Goal: Task Accomplishment & Management: Complete application form

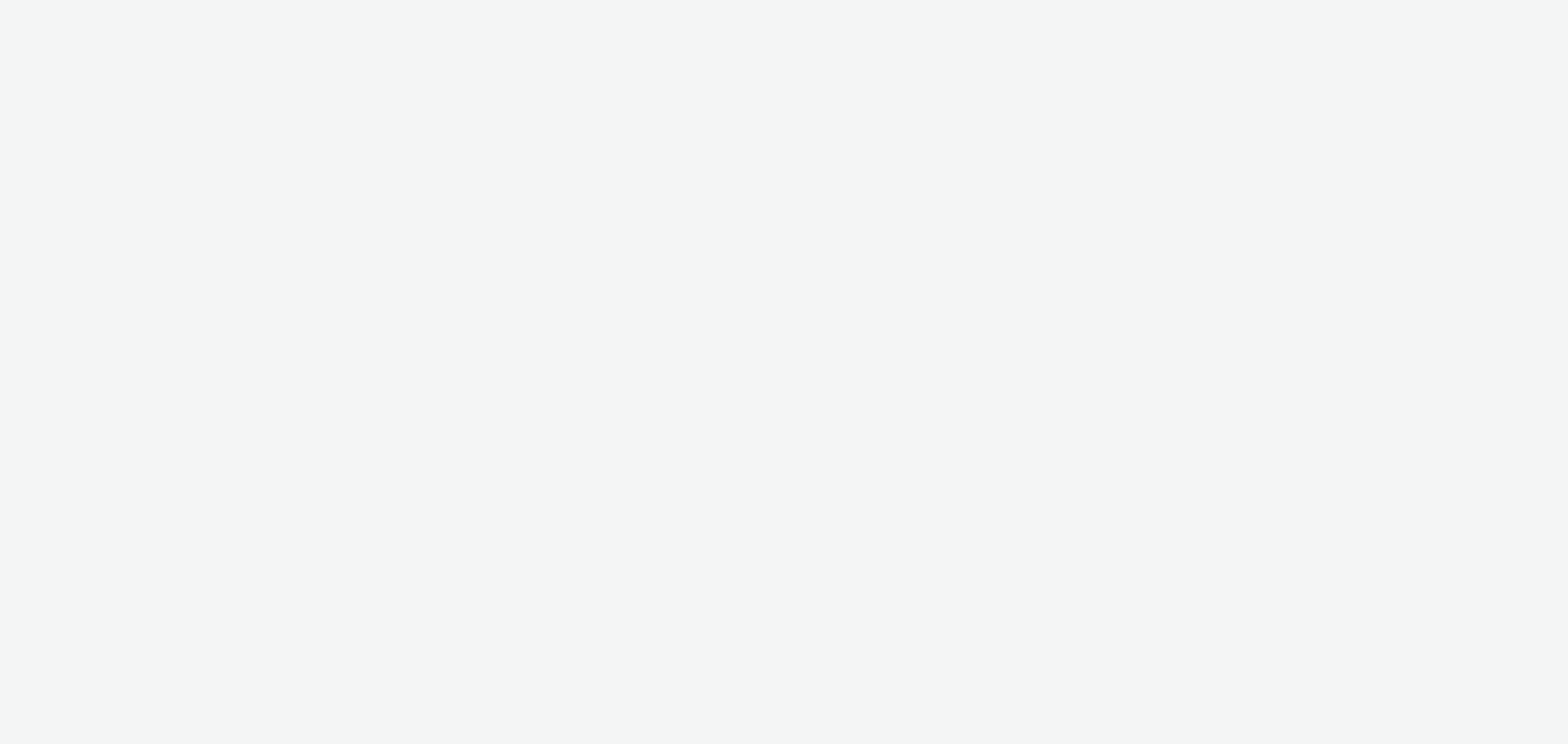
select select "79162ed7-0017-4339-93b0-3399b708648f"
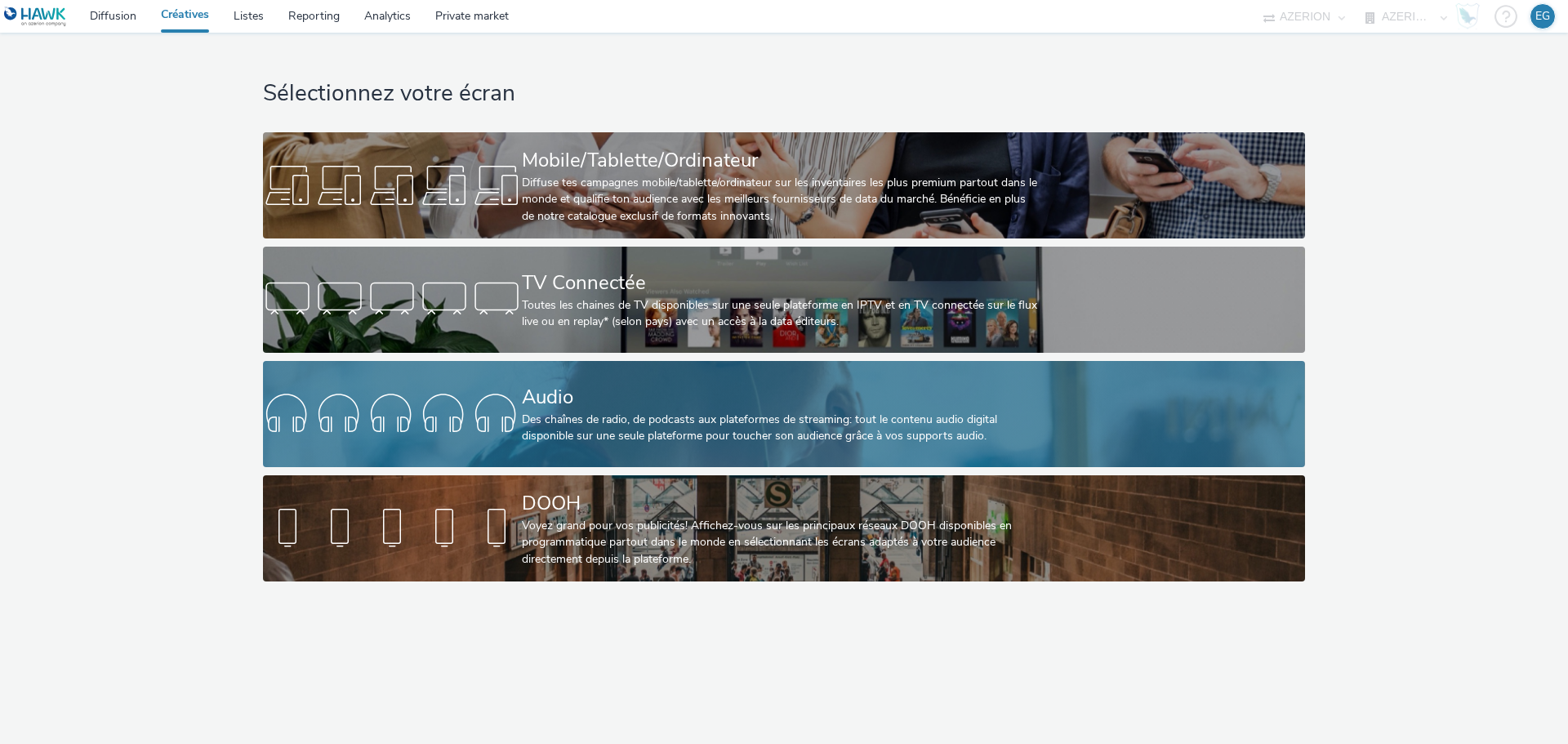
click at [599, 403] on div "Audio" at bounding box center [780, 397] width 517 height 28
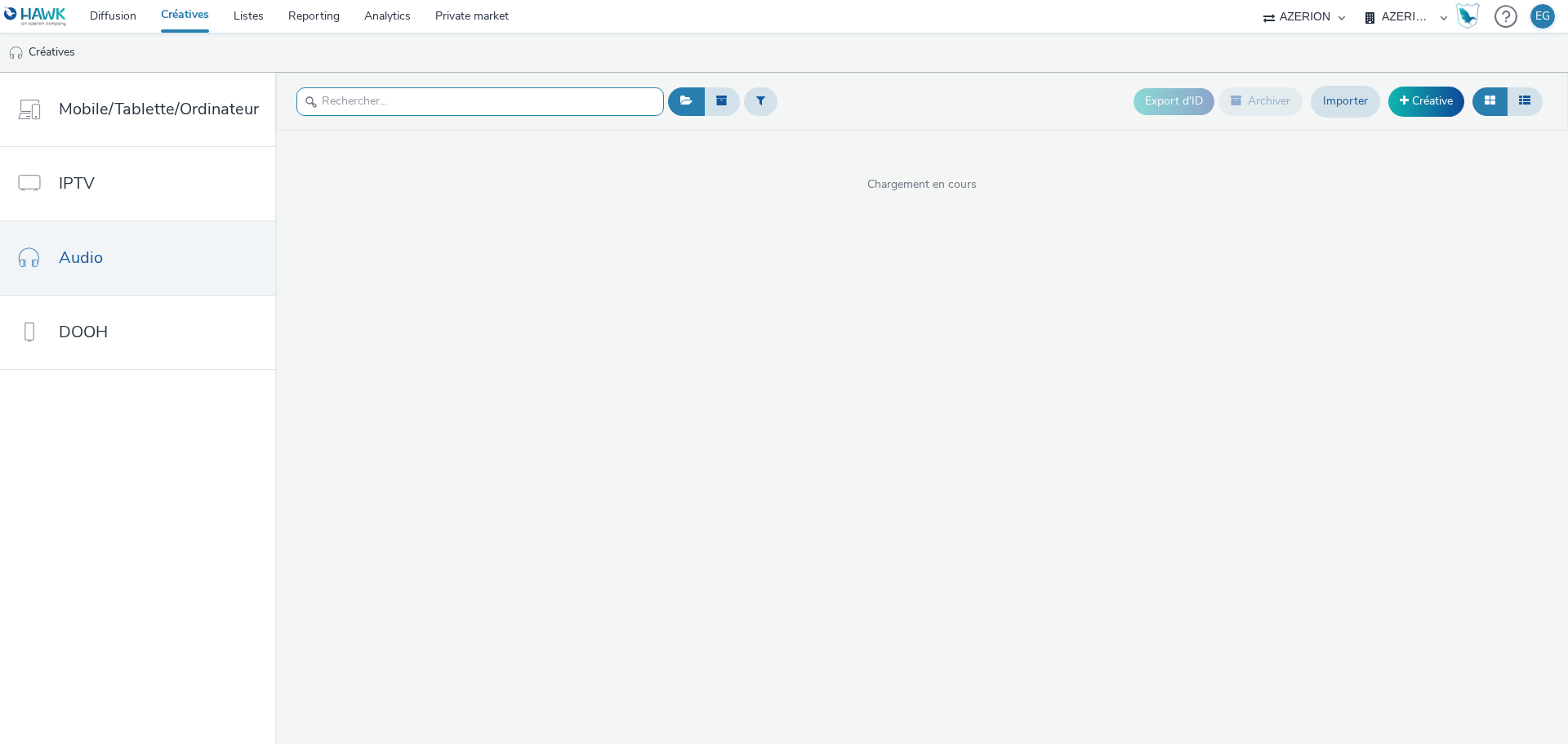
click at [408, 105] on input "text" at bounding box center [479, 101] width 368 height 28
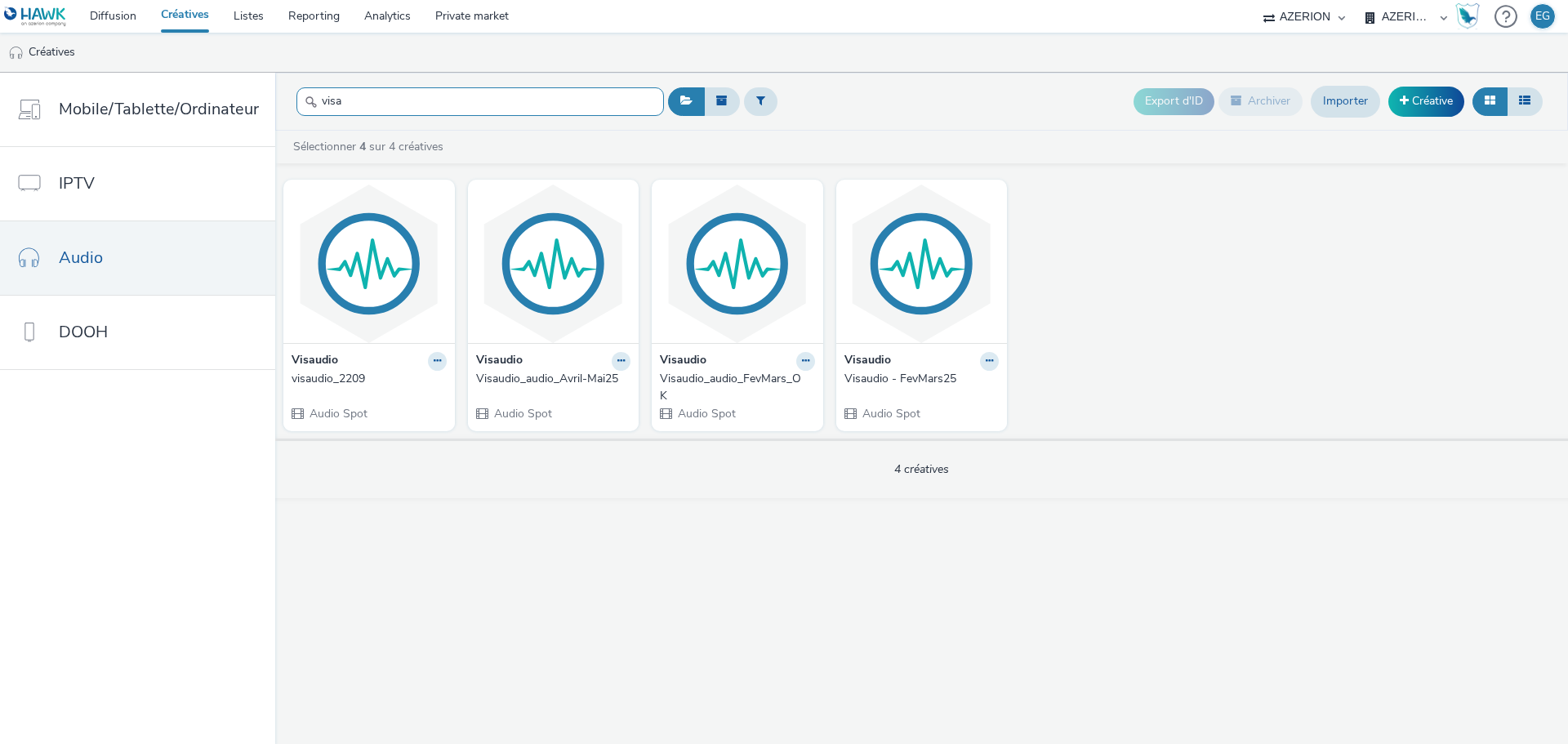
type input "visa"
click at [553, 379] on div "Visaudio_audio_Avril-Mai25" at bounding box center [549, 378] width 148 height 16
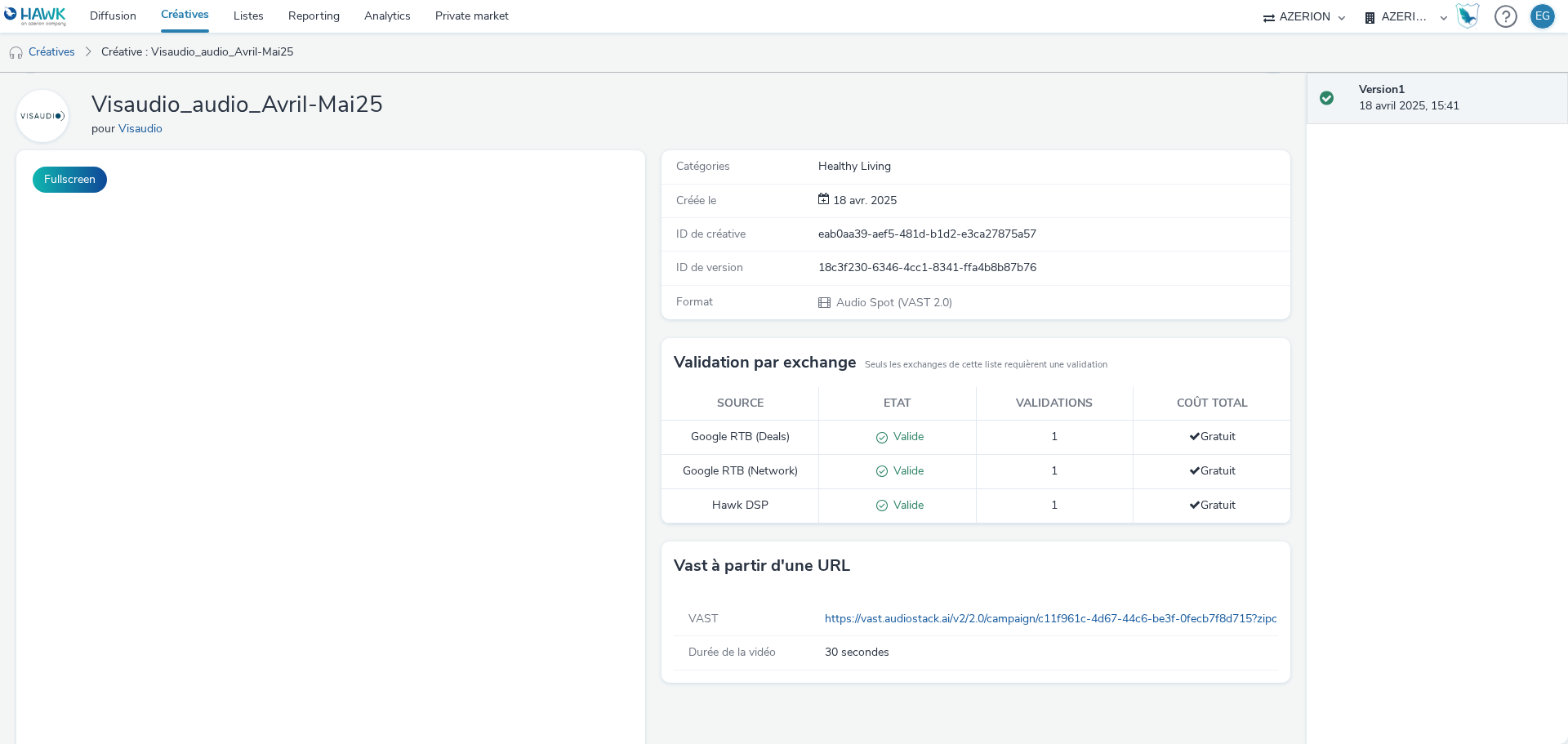
scroll to position [137, 0]
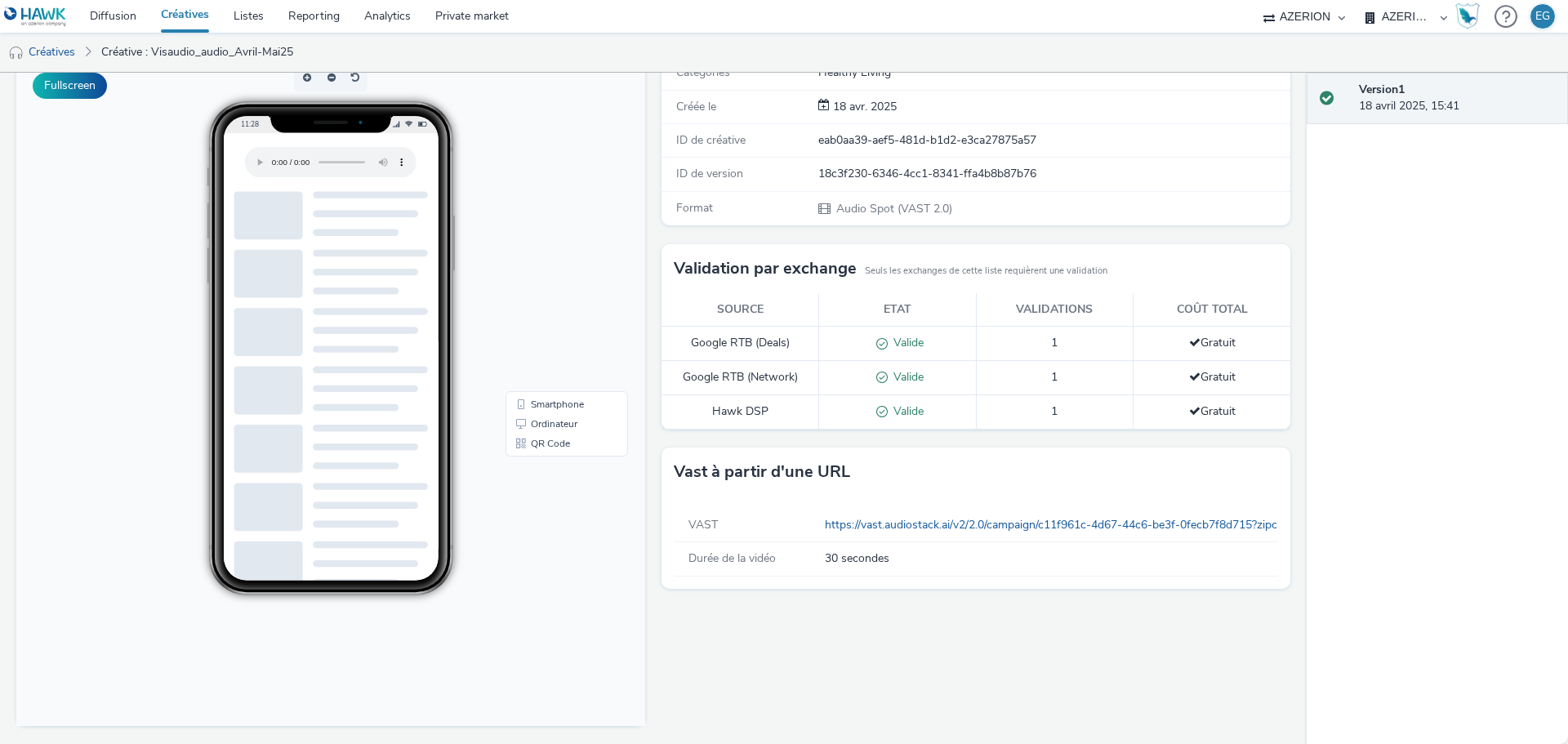
click at [193, 16] on link "Créatives" at bounding box center [184, 16] width 73 height 33
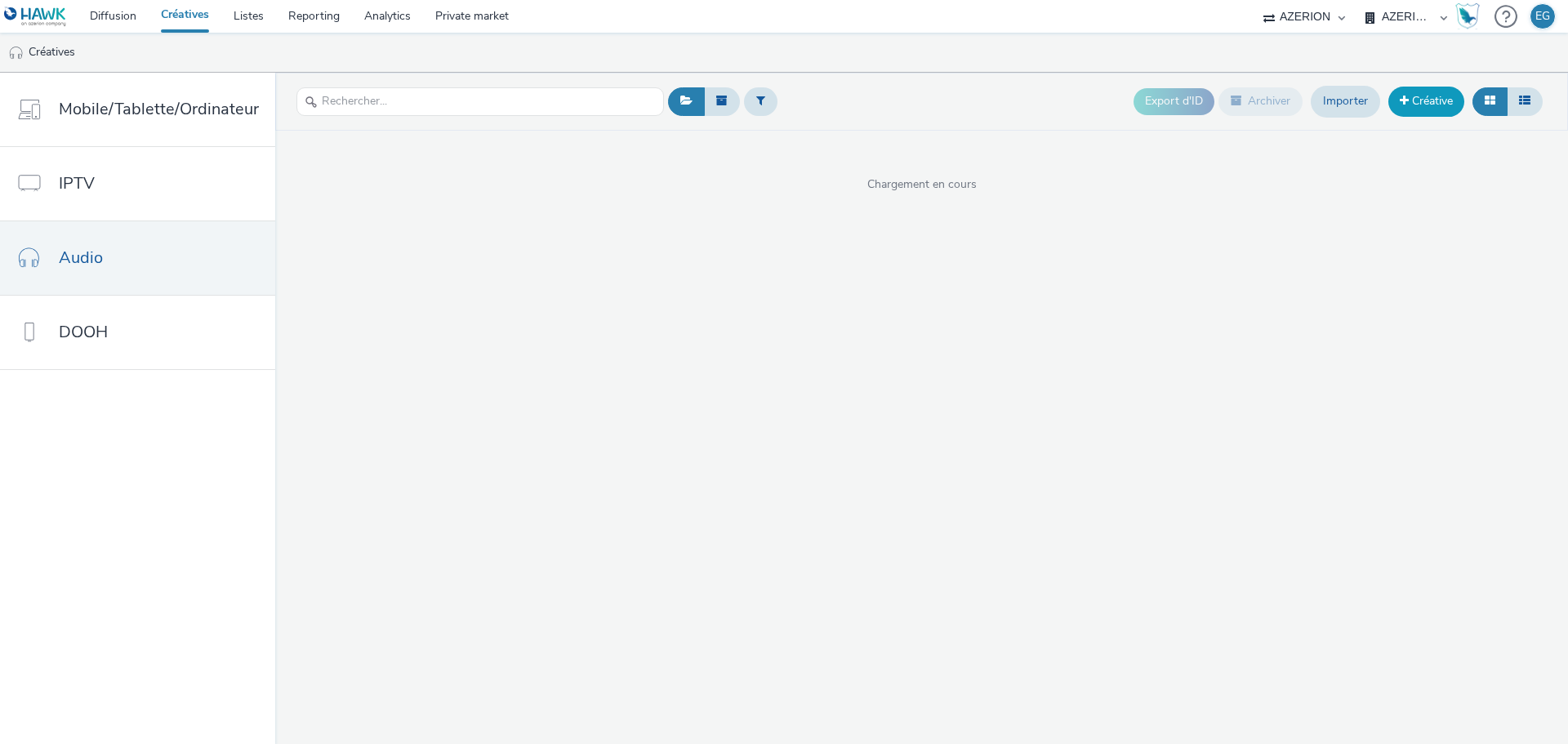
click at [1414, 103] on link "Créative" at bounding box center [1426, 101] width 76 height 29
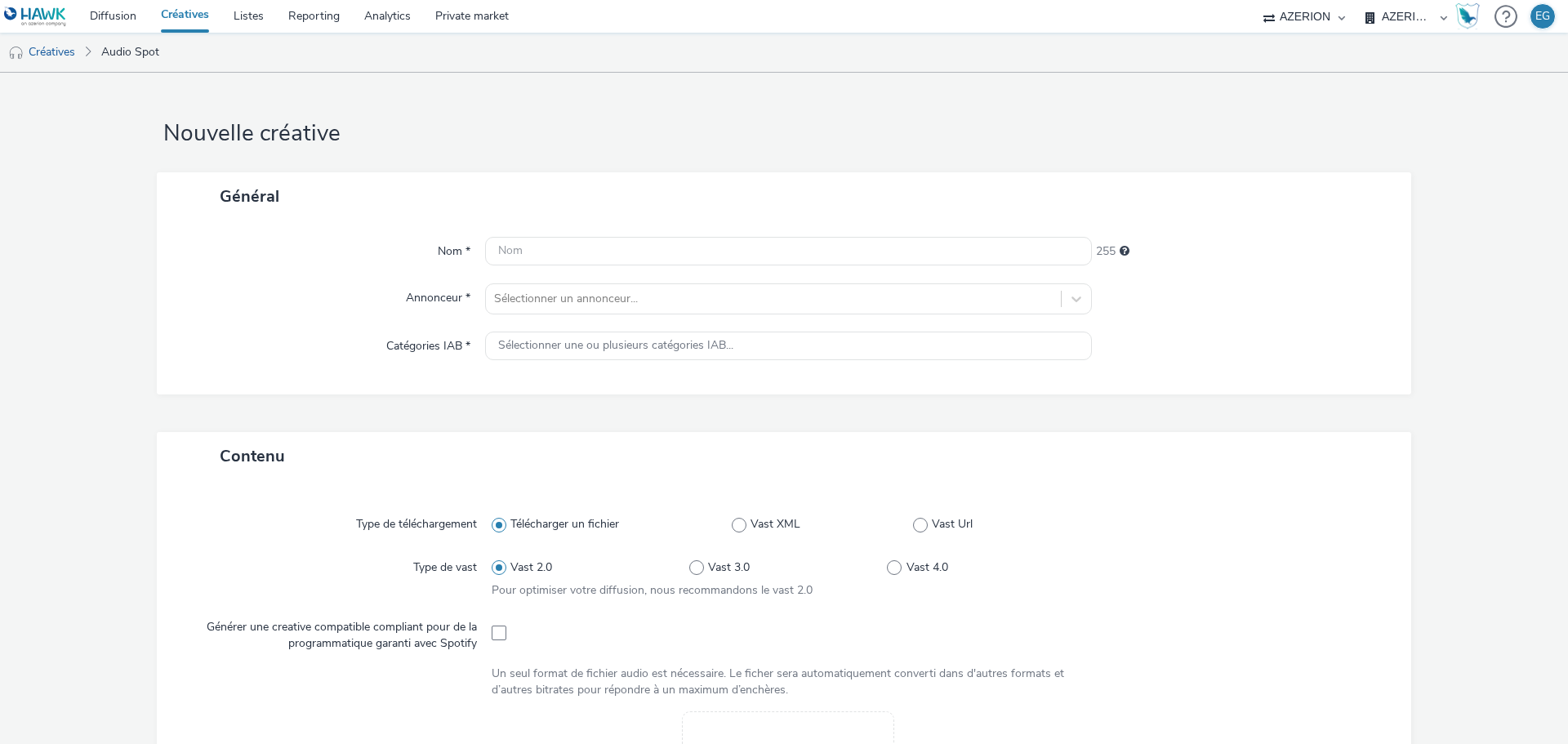
click at [188, 18] on link "Créatives" at bounding box center [184, 16] width 73 height 33
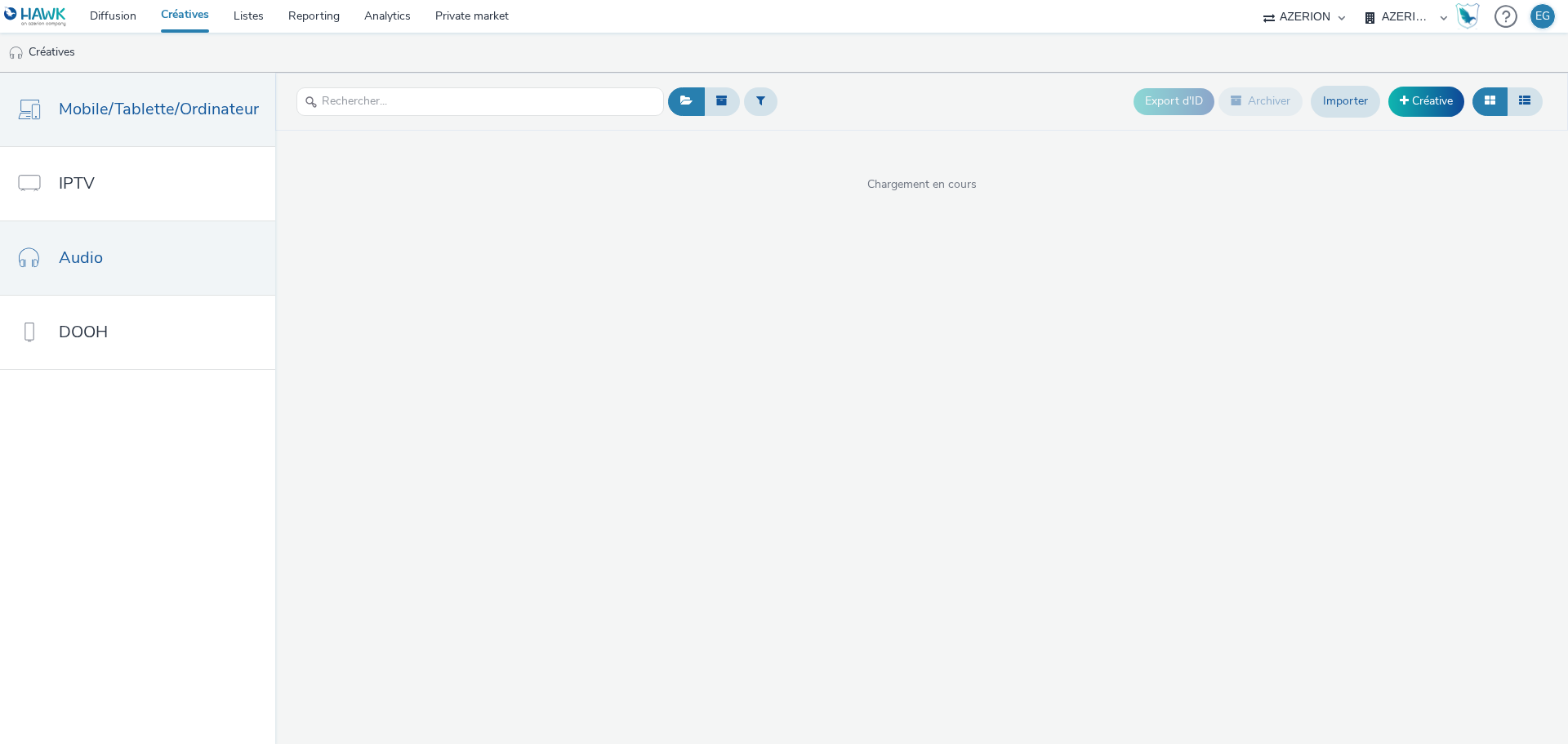
click at [167, 129] on link "Mobile/Tablette/Ordinateur" at bounding box center [137, 110] width 275 height 74
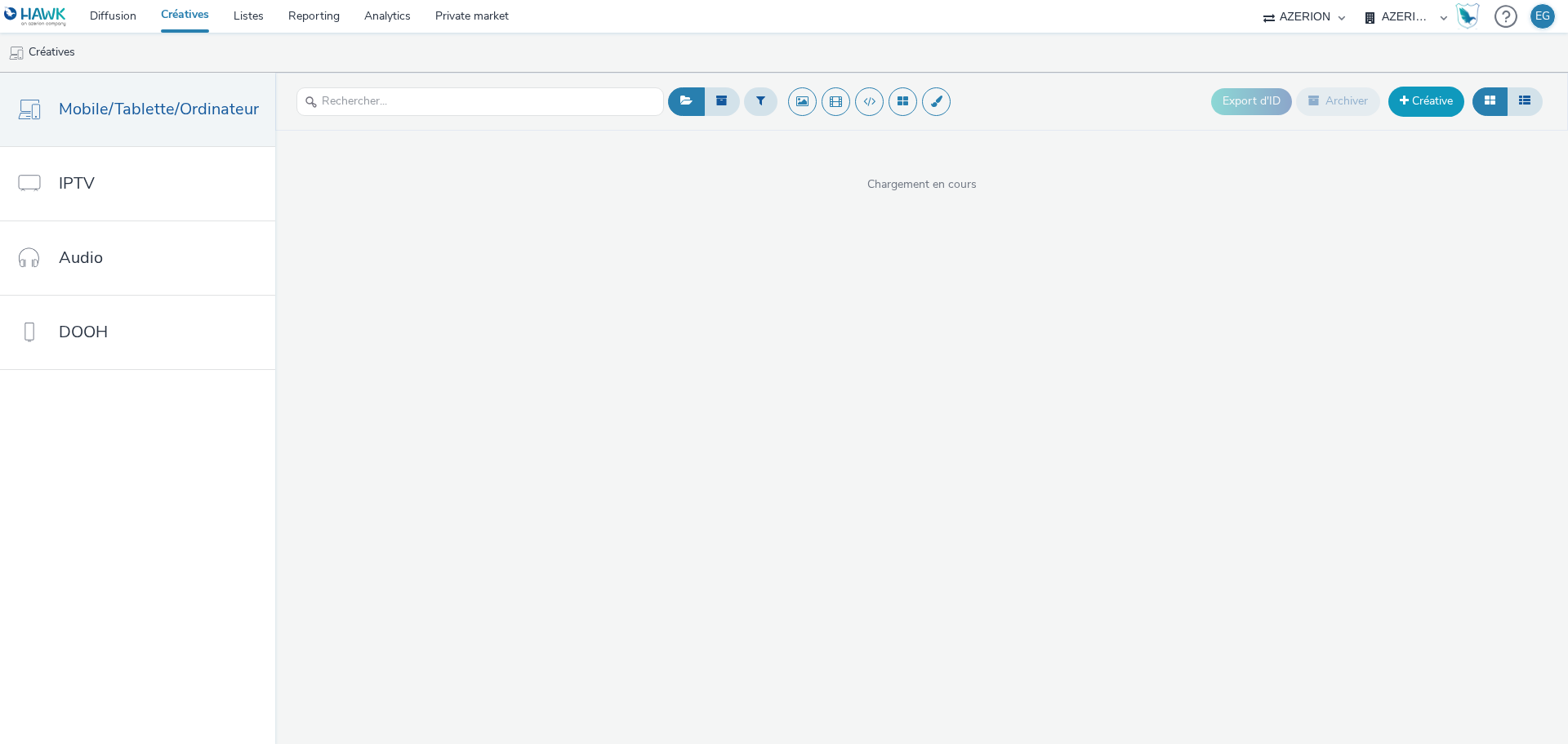
click at [1419, 95] on link "Créative" at bounding box center [1426, 101] width 76 height 29
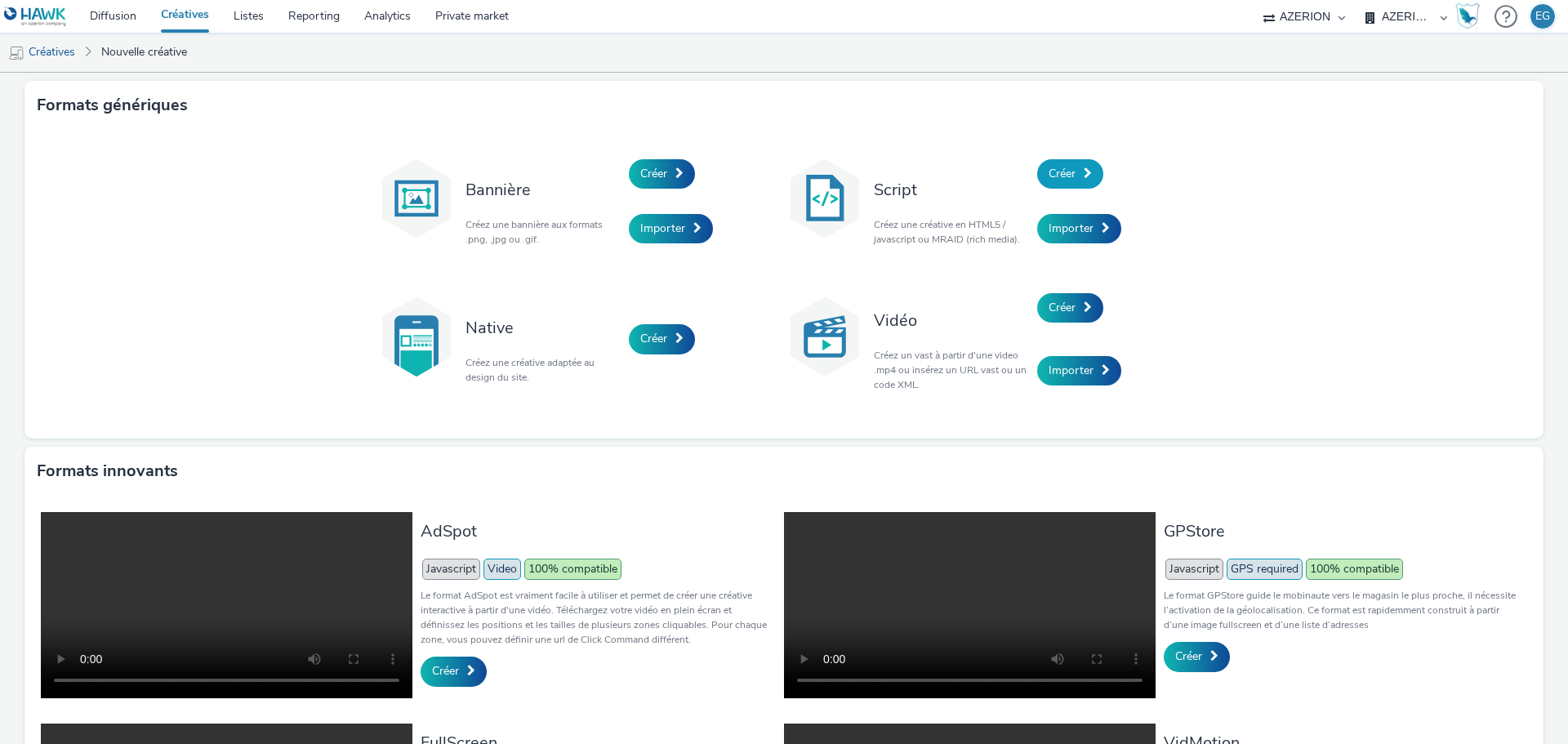
click at [1054, 171] on span "Créer" at bounding box center [1062, 173] width 26 height 15
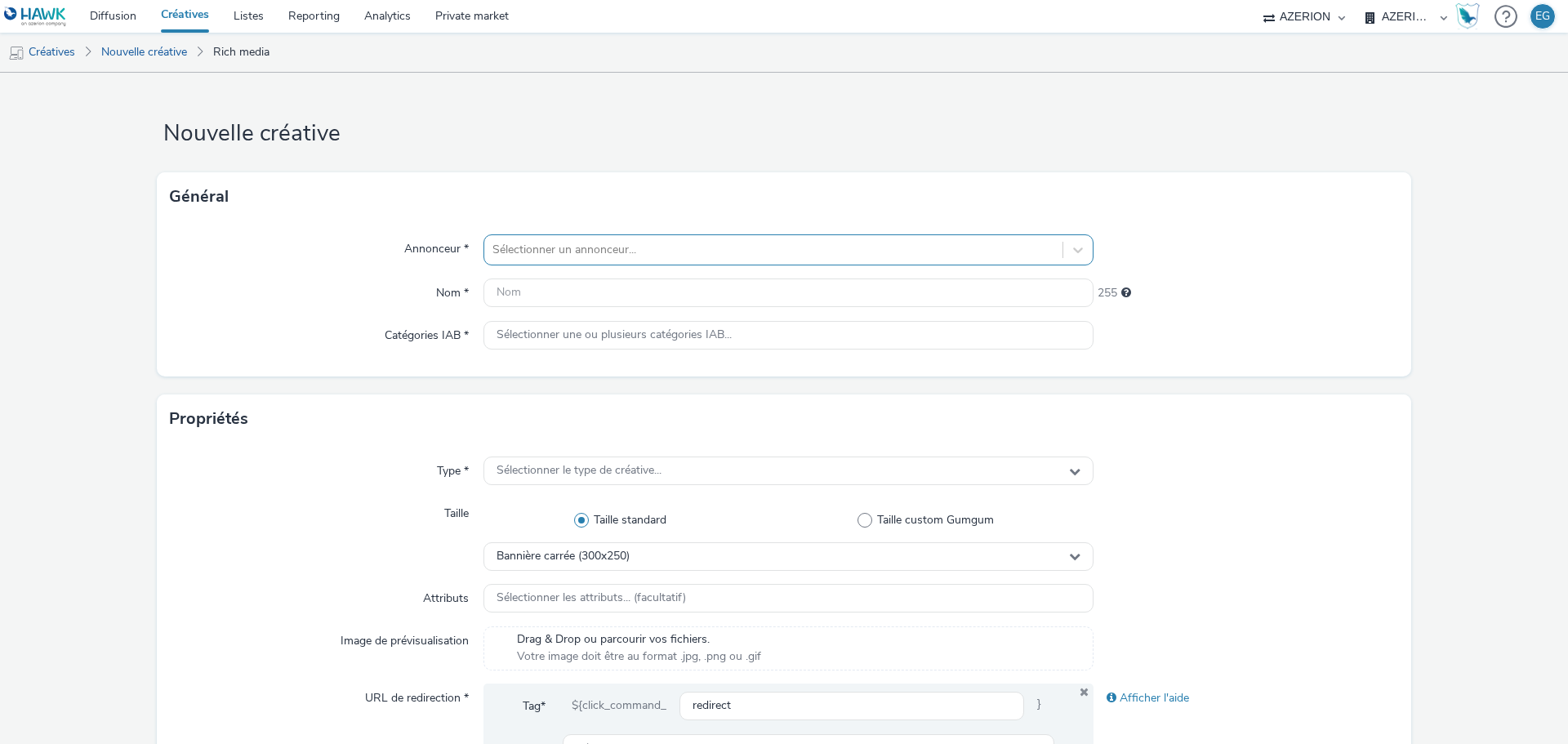
click at [625, 242] on div at bounding box center [774, 250] width 562 height 20
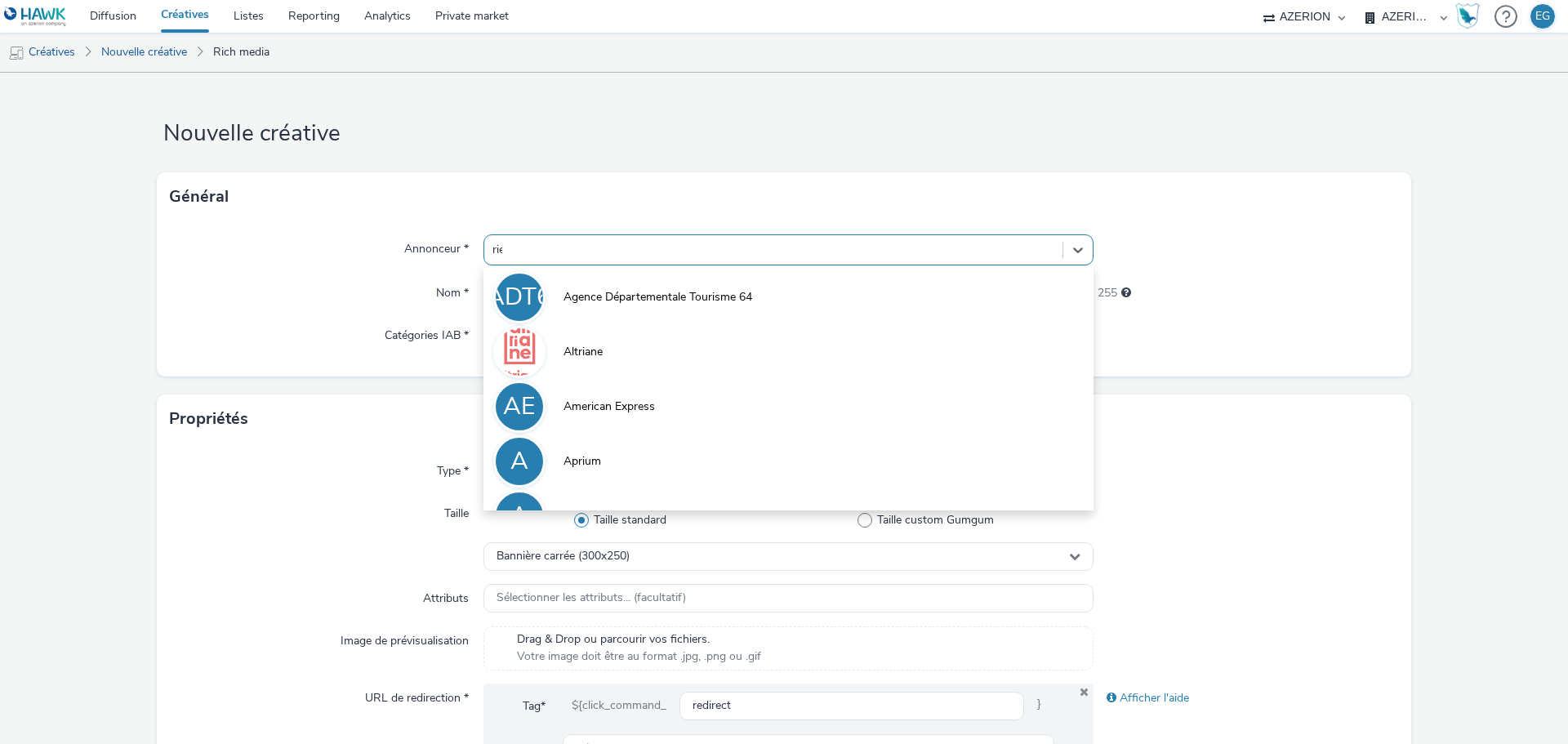
type input "[PERSON_NAME]"
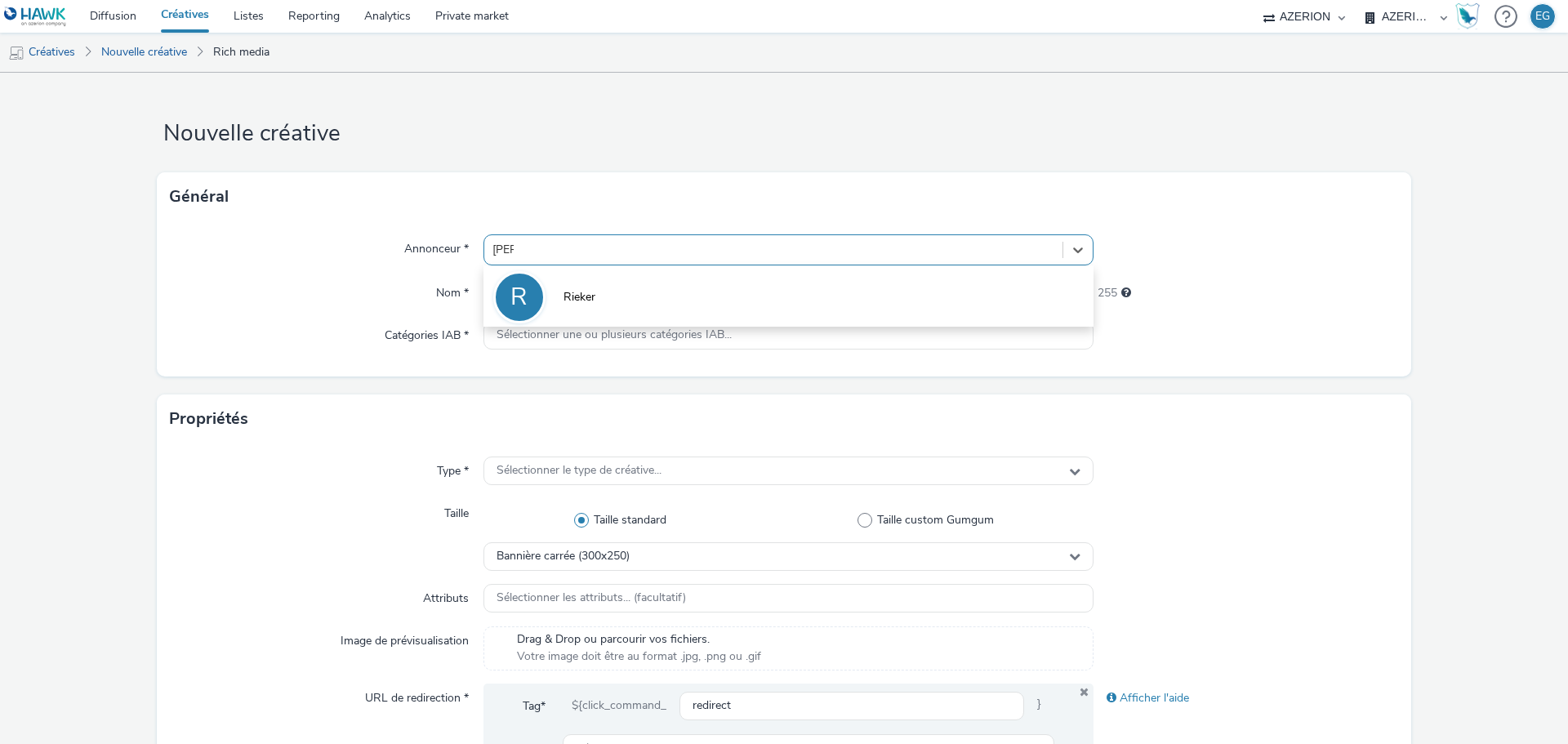
click at [616, 290] on li "R Rieker" at bounding box center [788, 296] width 610 height 55
click at [571, 298] on input "text" at bounding box center [788, 292] width 610 height 28
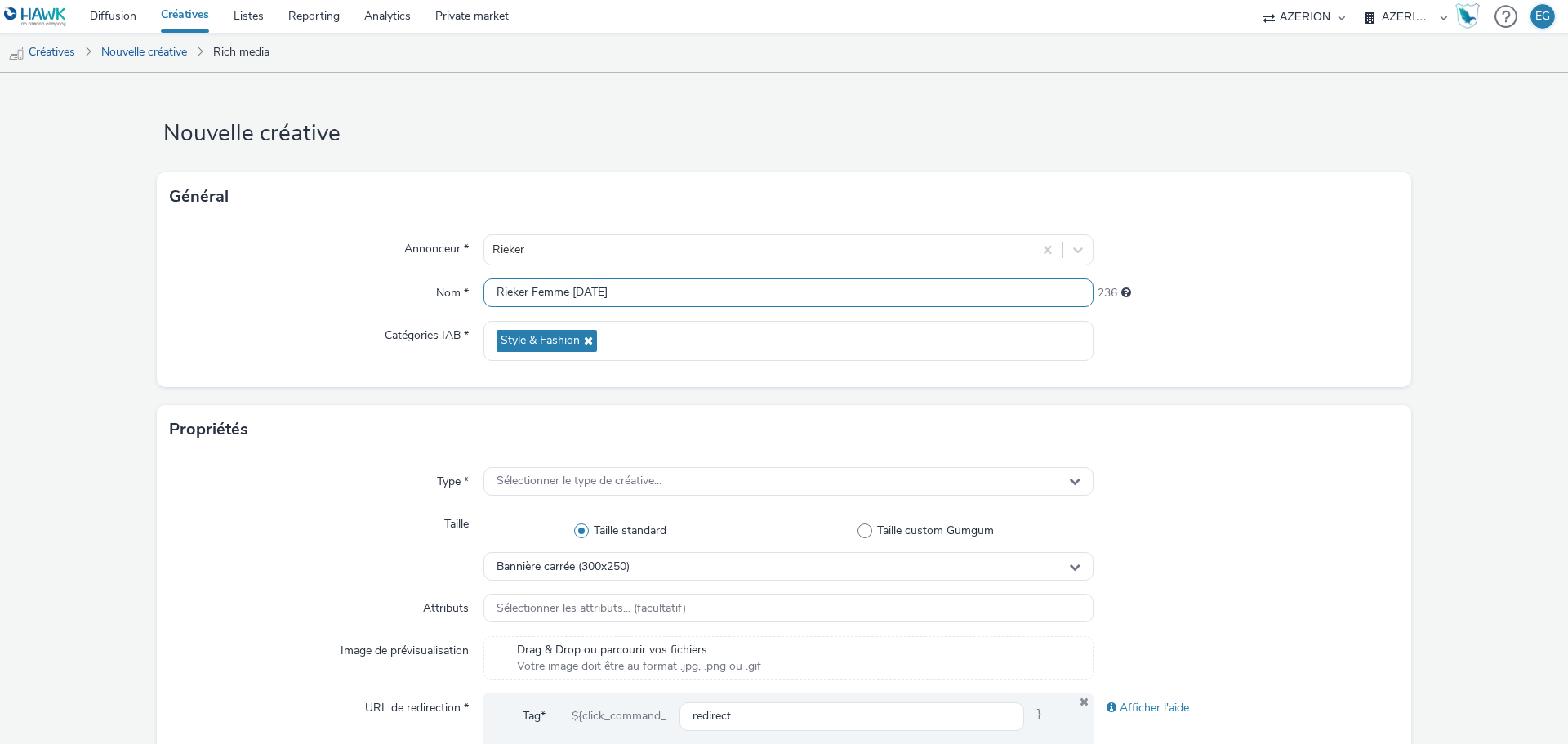
type input "Rieker Femme [DATE]"
click at [397, 291] on div "Nom *" at bounding box center [327, 292] width 314 height 29
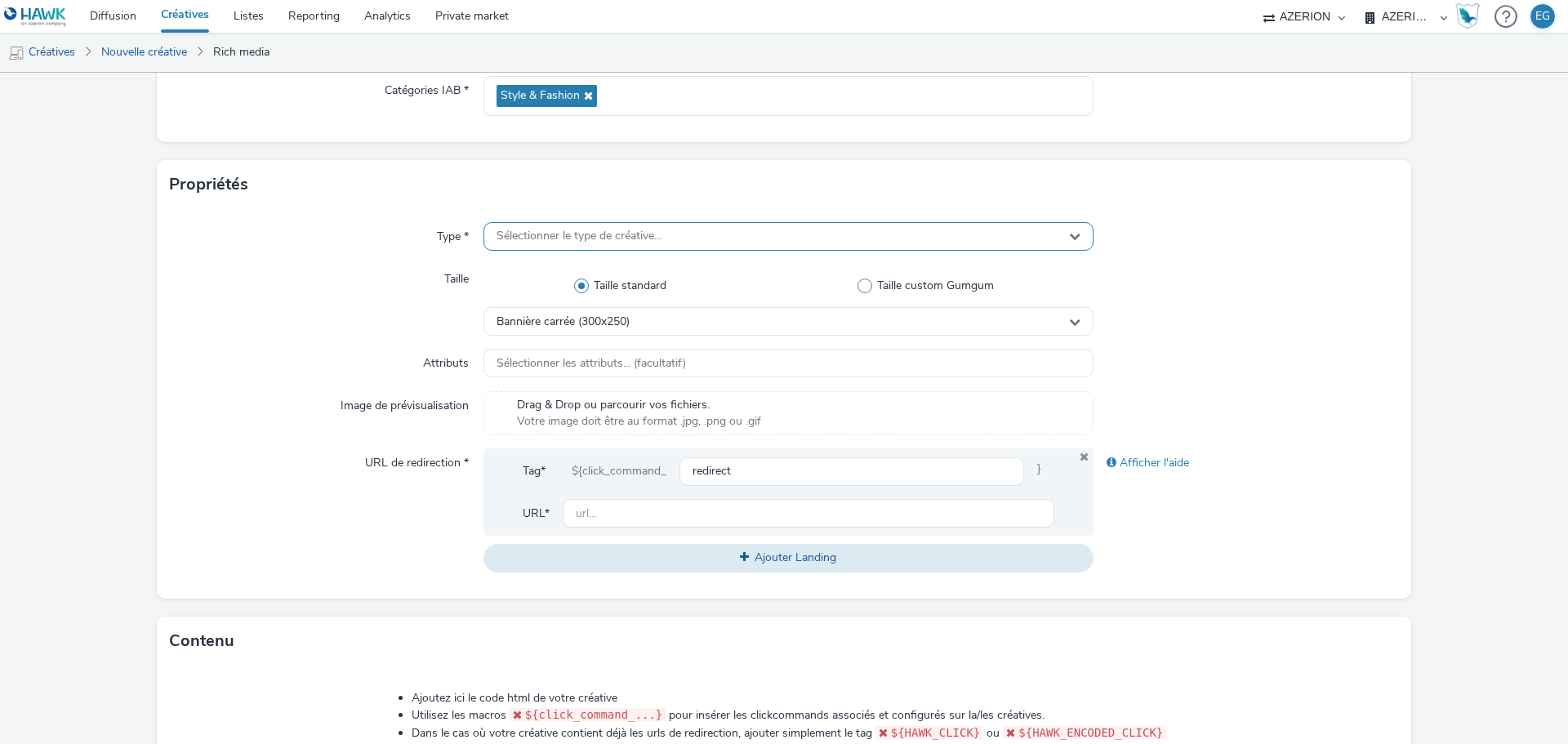
click at [528, 240] on span "Sélectionner le type de créative..." at bounding box center [579, 236] width 165 height 14
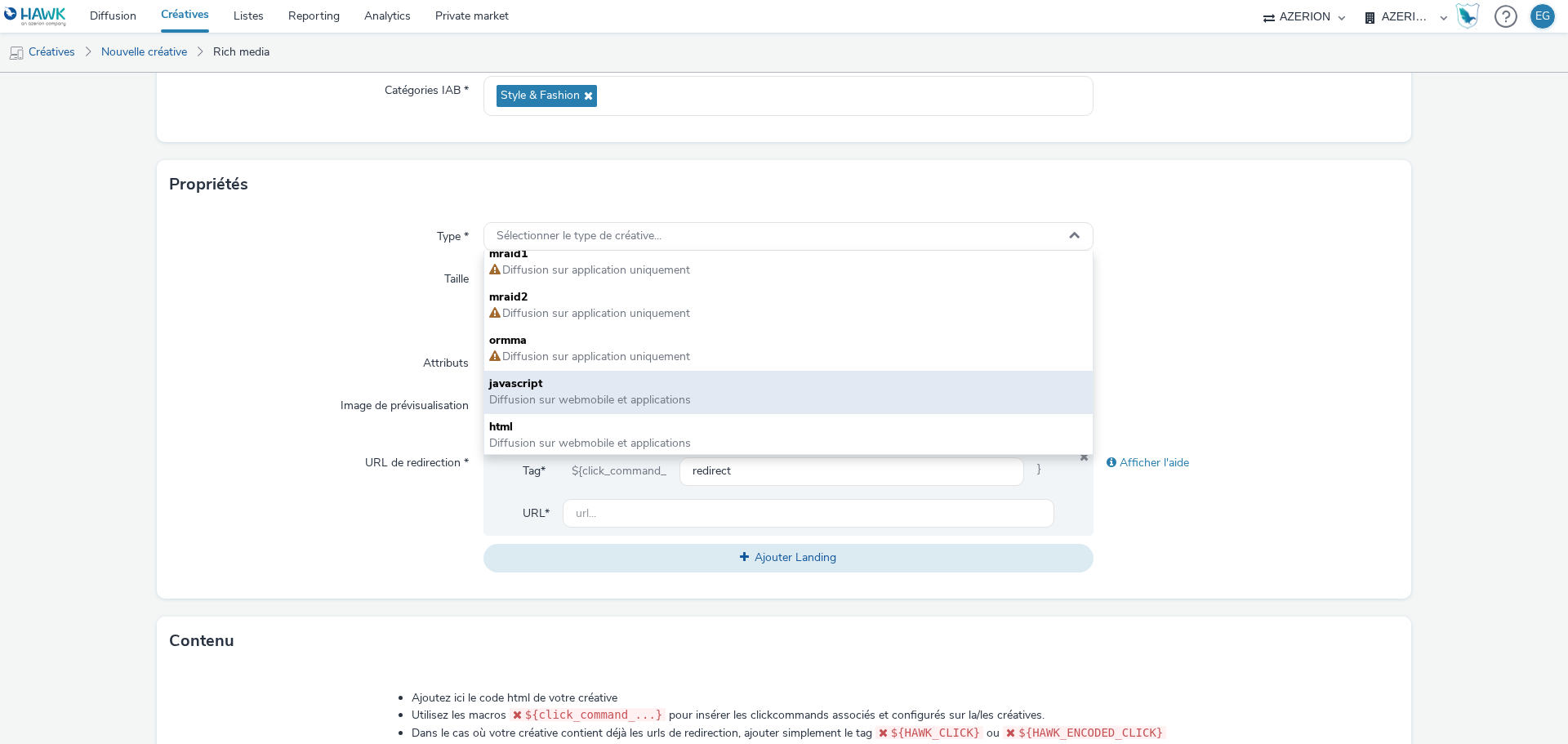
scroll to position [12, 0]
click at [524, 392] on span "Diffusion sur webmobile et applications" at bounding box center [589, 397] width 201 height 15
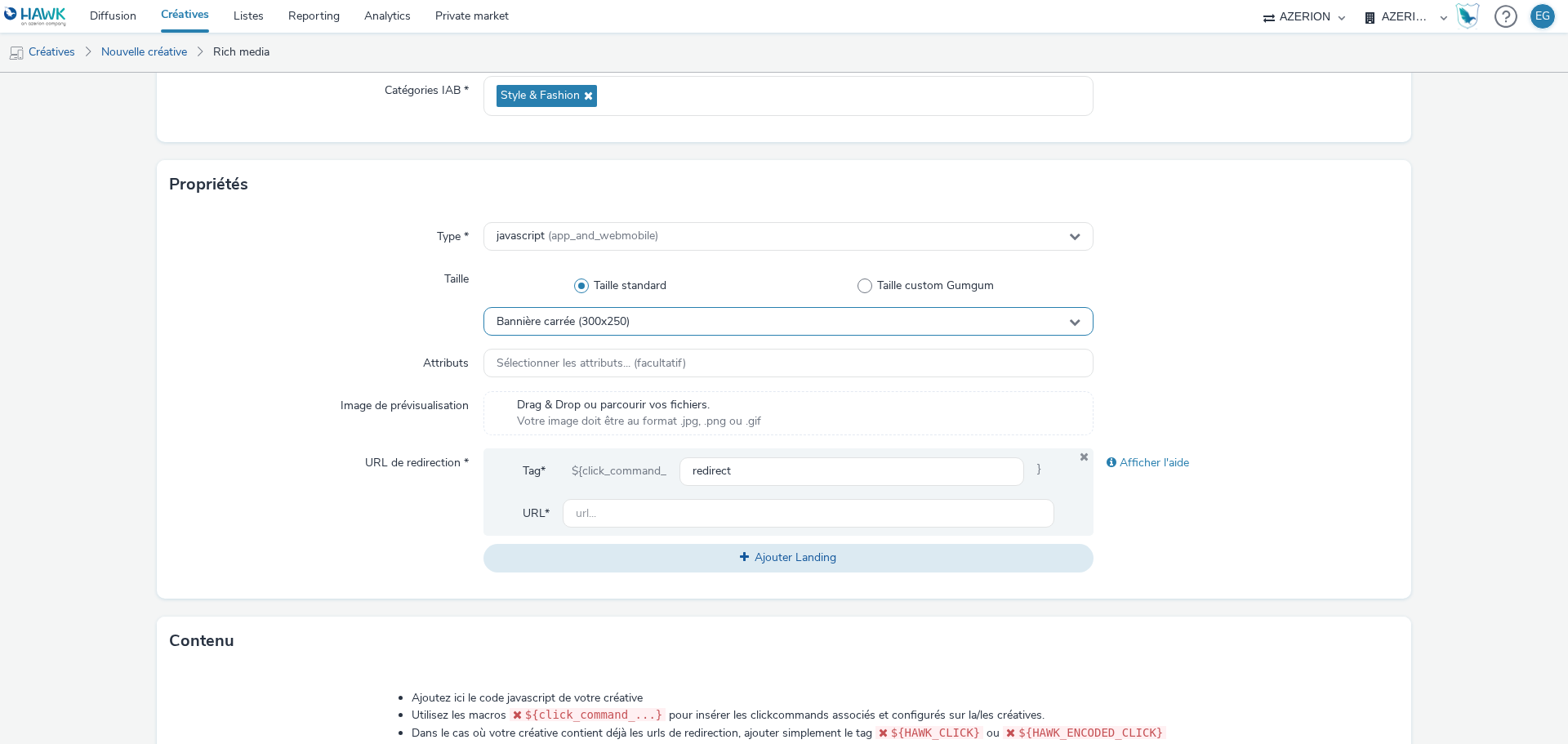
click at [612, 320] on span "Bannière carrée (300x250)" at bounding box center [563, 321] width 133 height 14
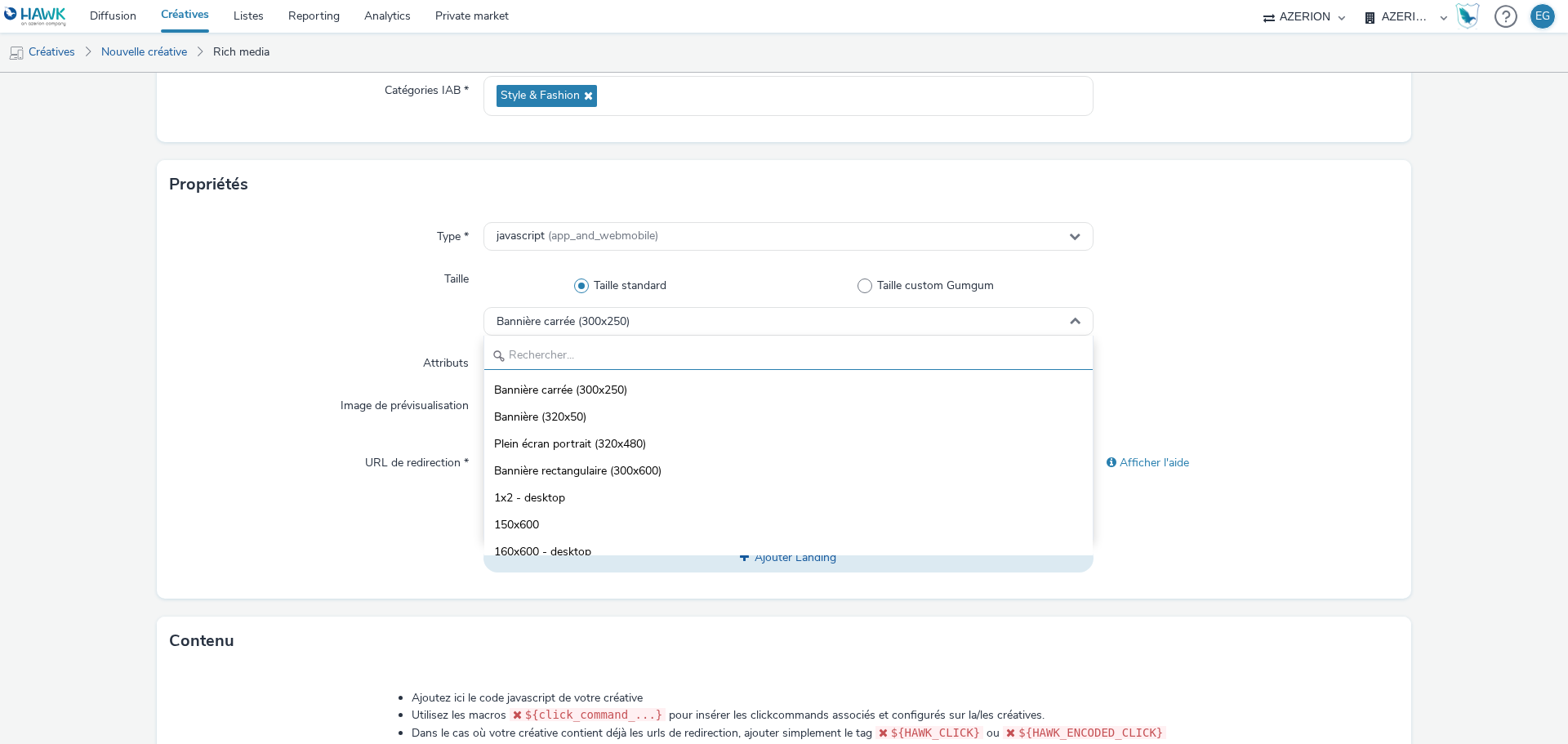
click at [604, 355] on input "text" at bounding box center [788, 355] width 608 height 28
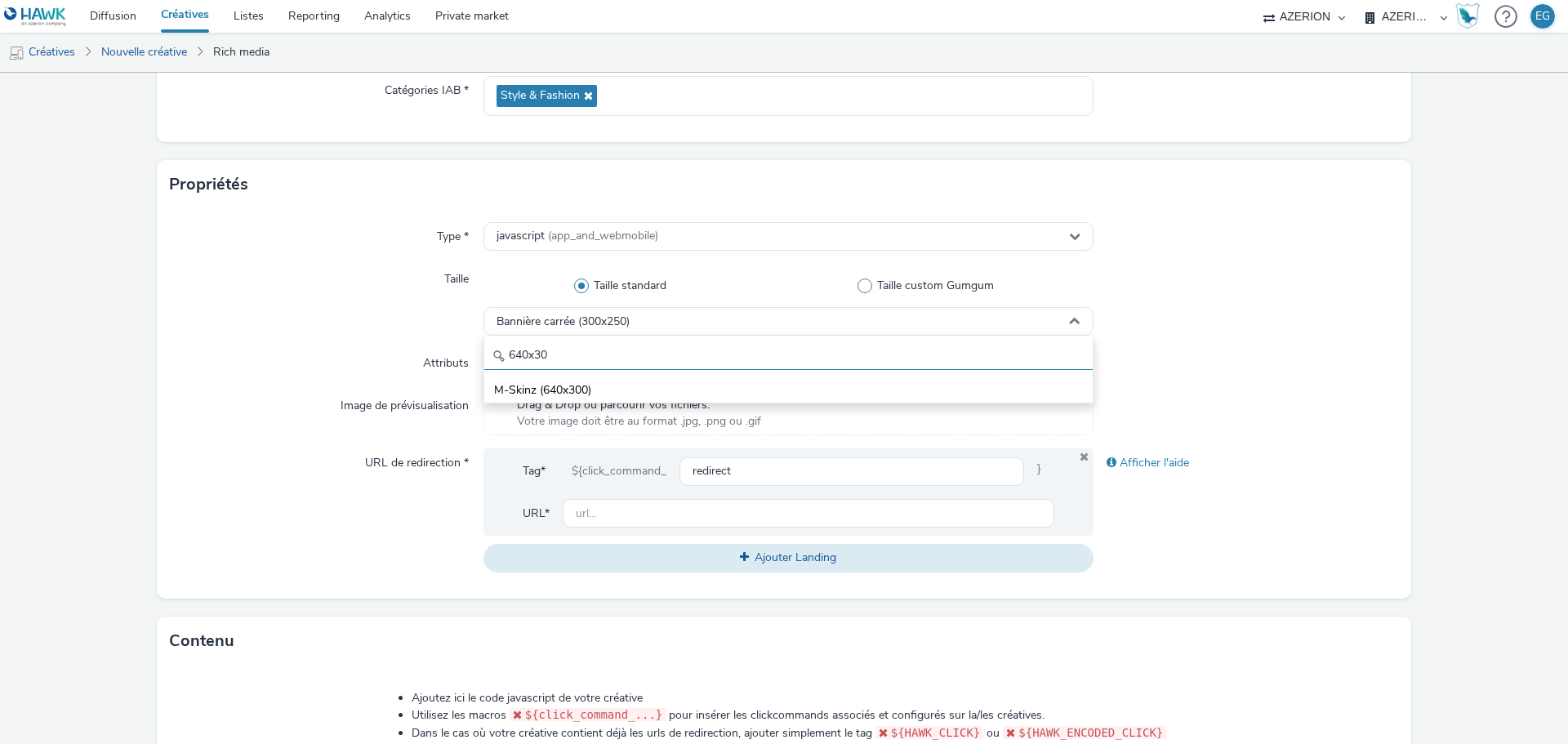
type input "640x30"
click at [584, 386] on span "M-Skinz (640x300)" at bounding box center [542, 389] width 97 height 16
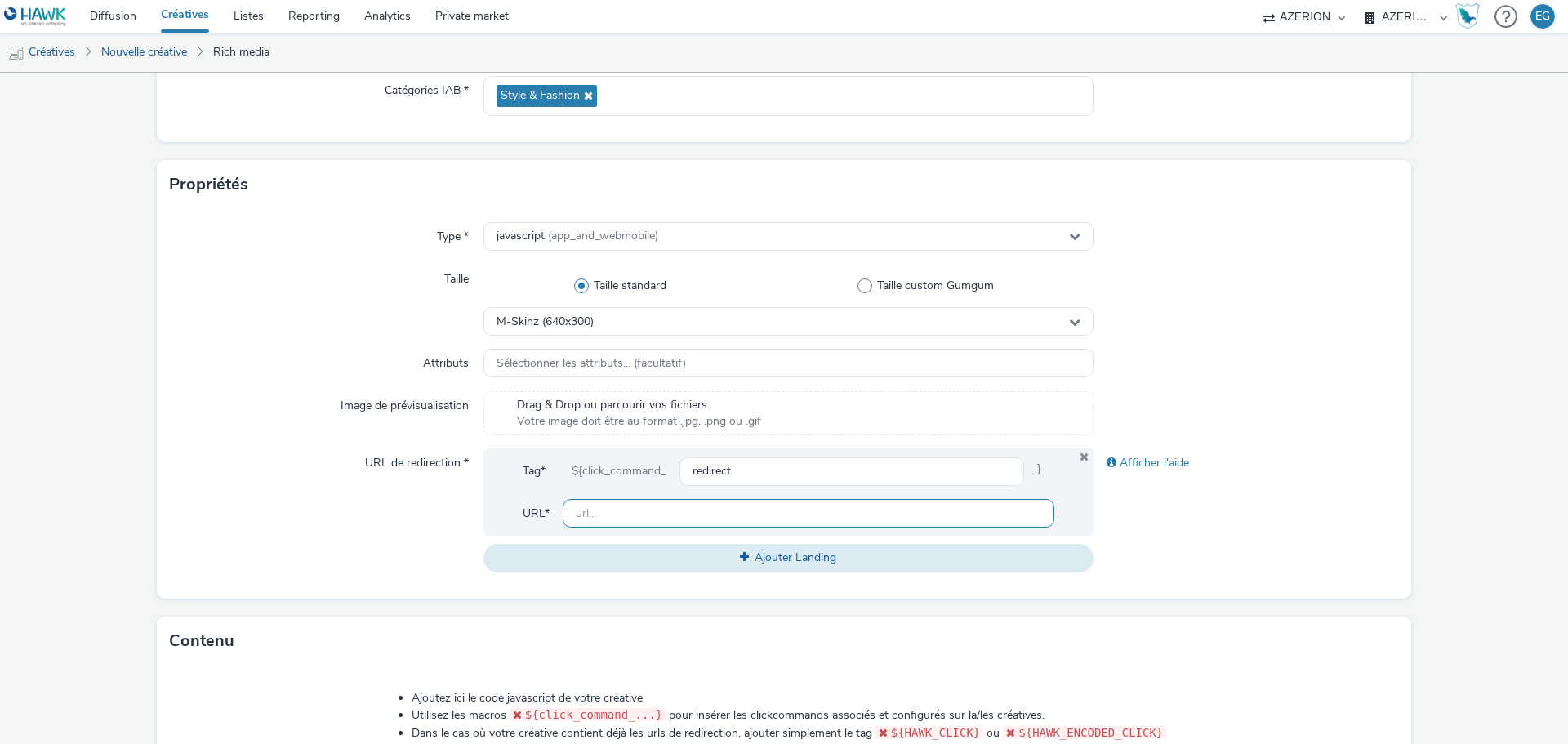
click at [671, 511] on input "text" at bounding box center [809, 513] width 492 height 28
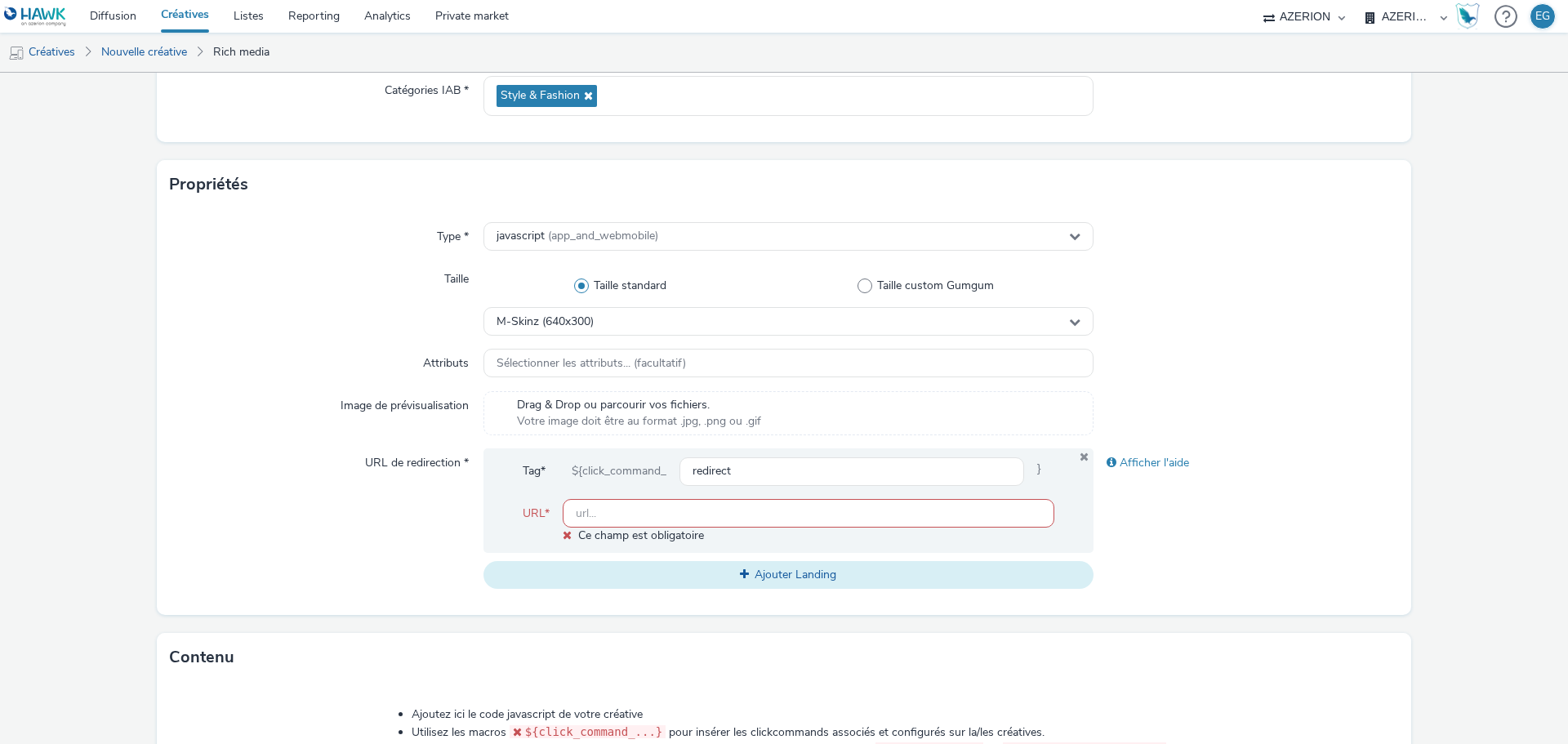
paste input "[URL][DOMAIN_NAME]"
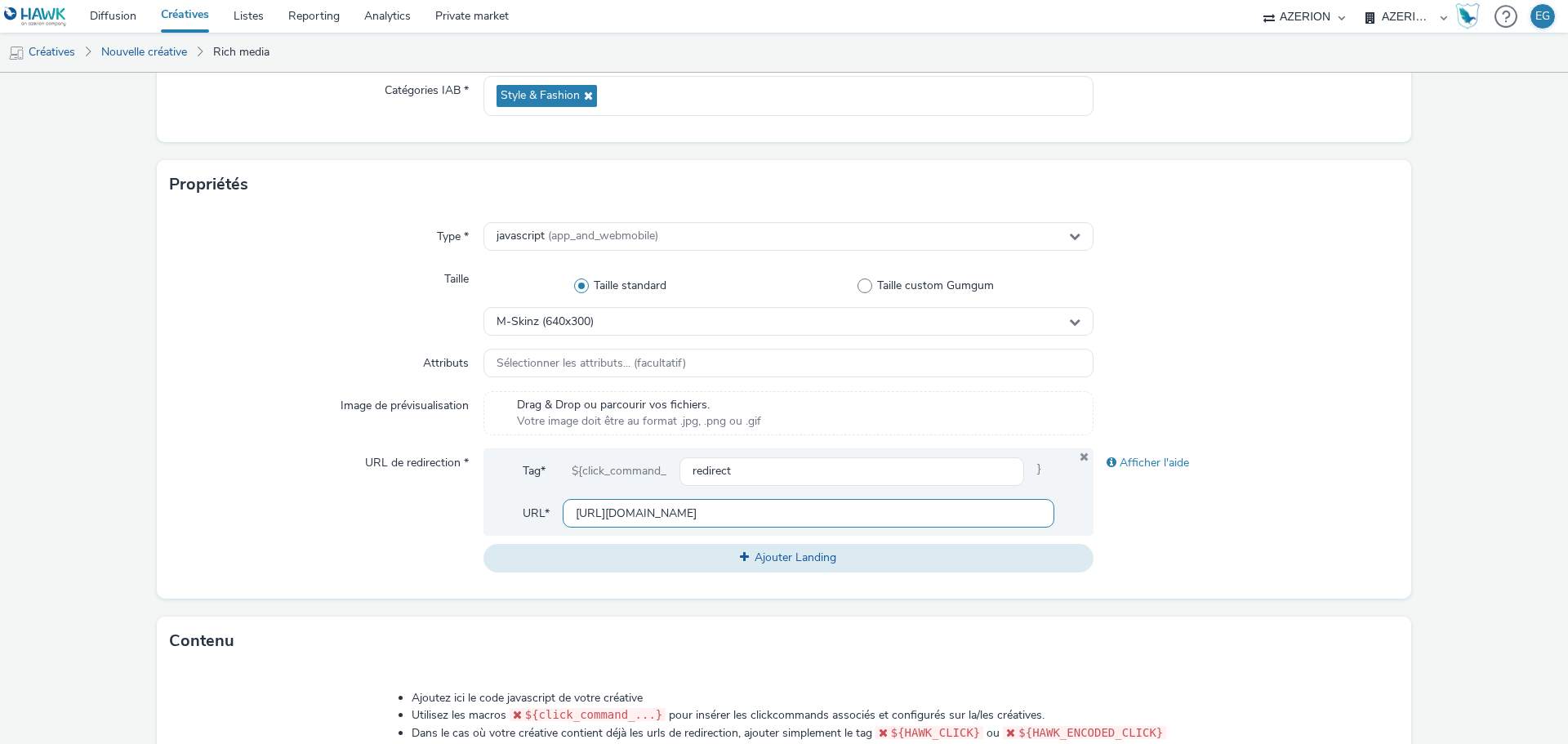
type input "[URL][DOMAIN_NAME]"
click at [342, 511] on div "URL de redirection *" at bounding box center [327, 510] width 314 height 123
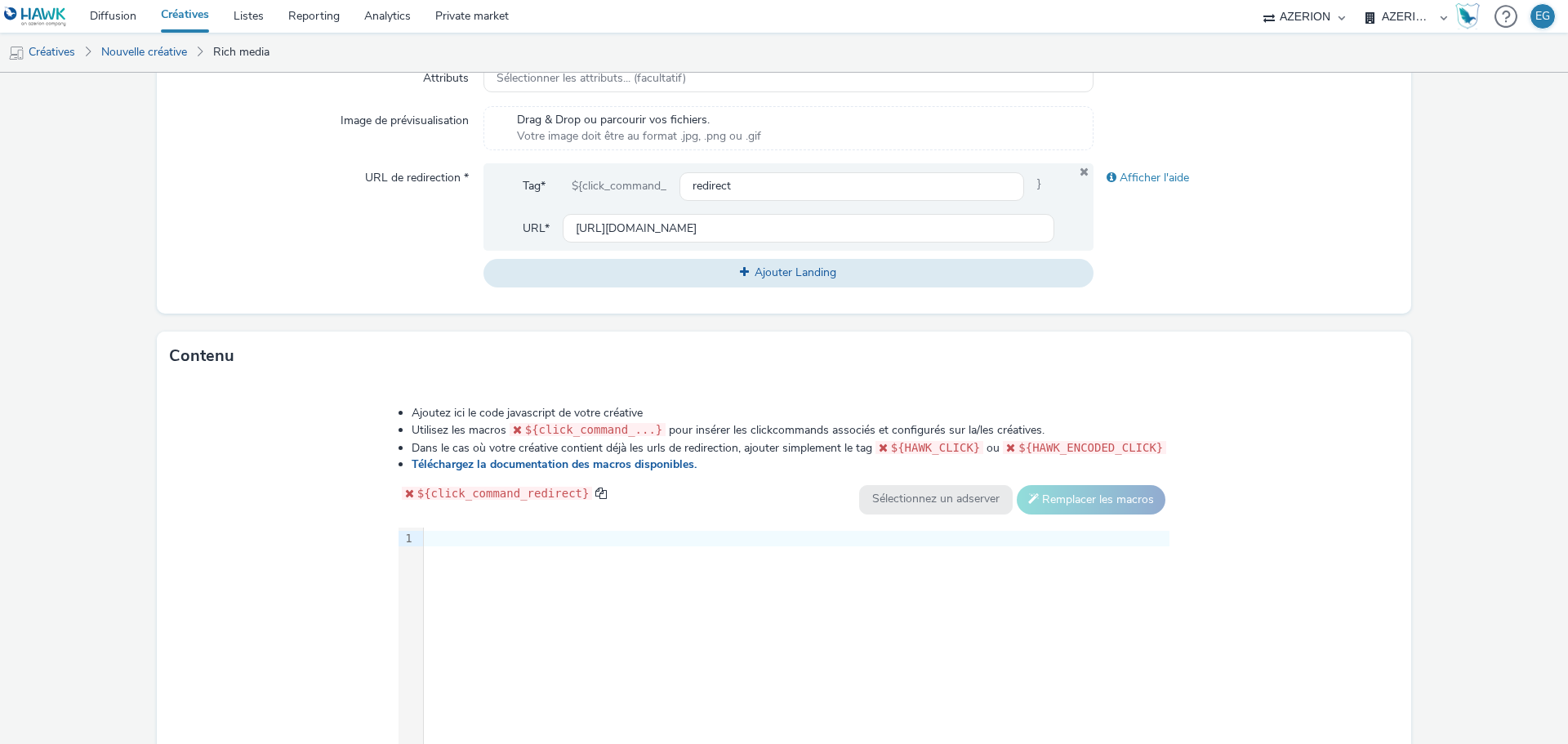
scroll to position [666, 0]
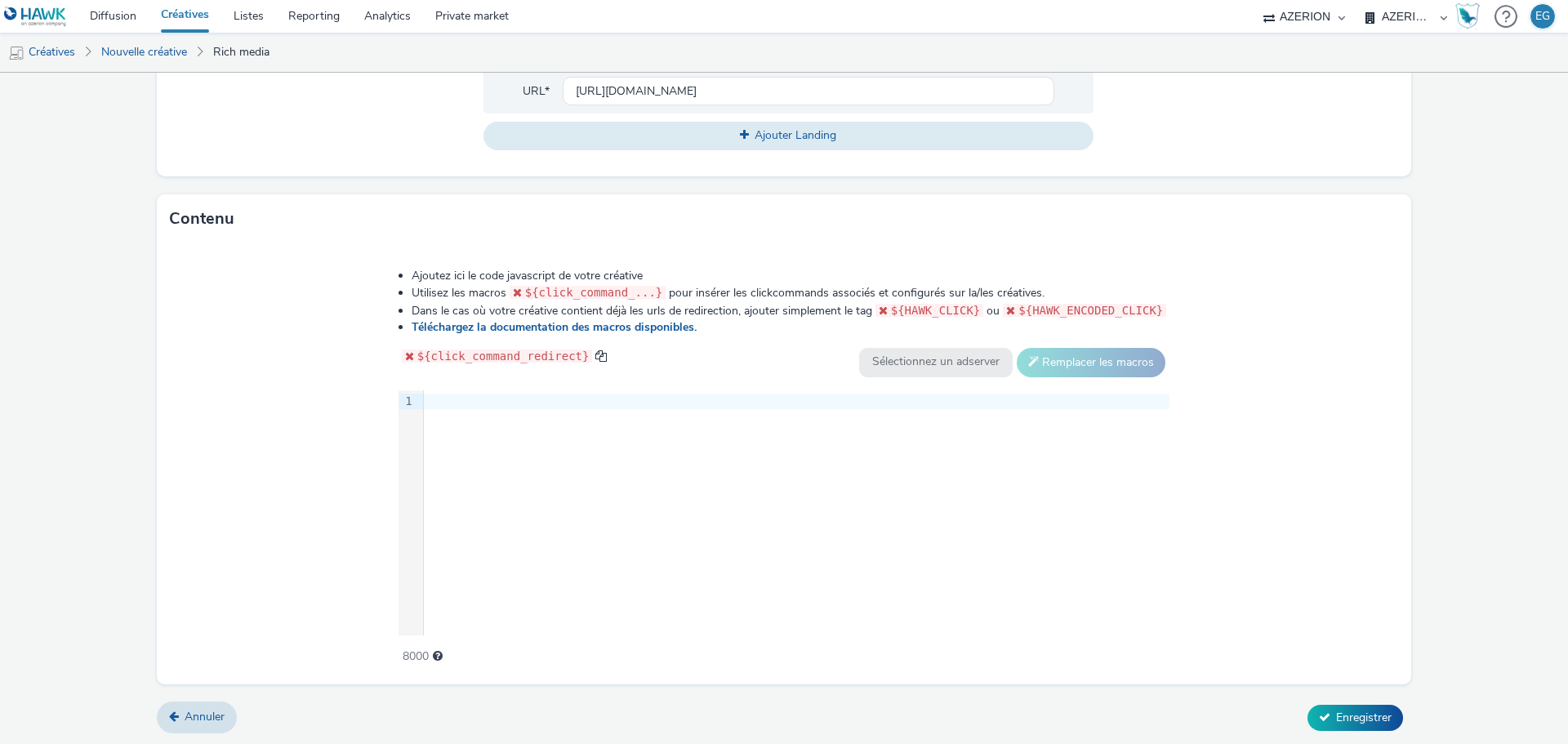
click at [582, 505] on div "9 1 ›" at bounding box center [784, 512] width 772 height 245
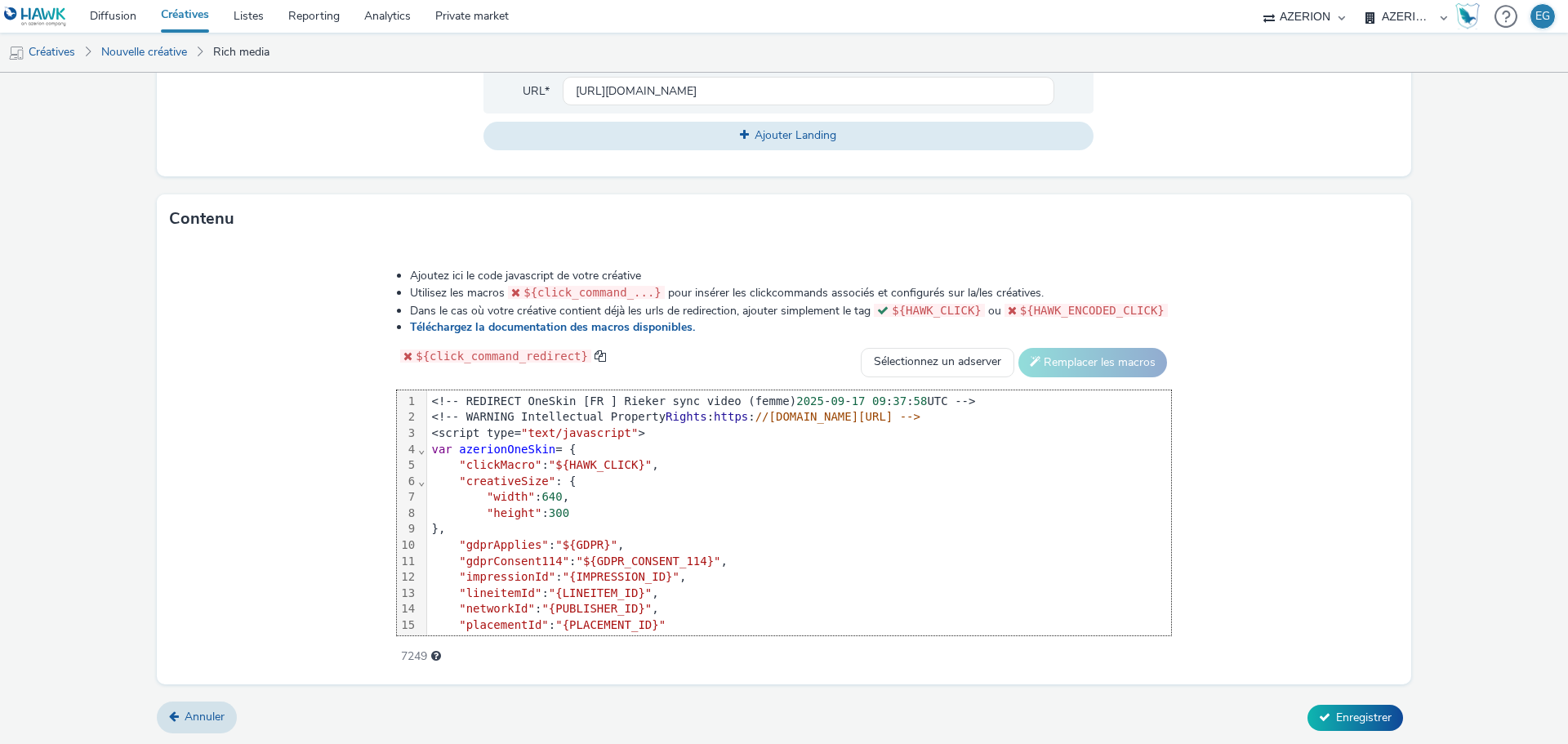
scroll to position [65, 0]
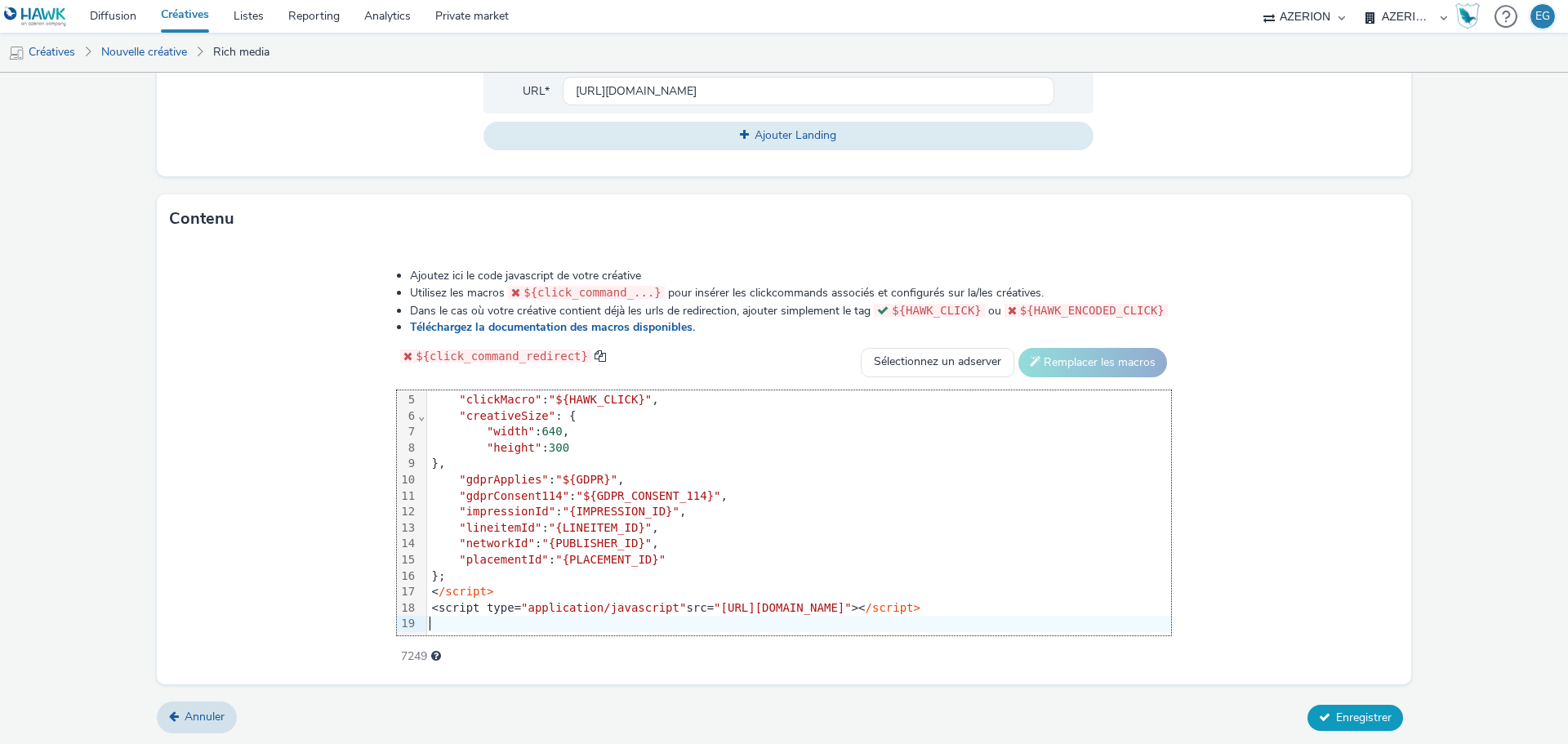
click at [1336, 714] on span "Enregistrer" at bounding box center [1364, 717] width 56 height 15
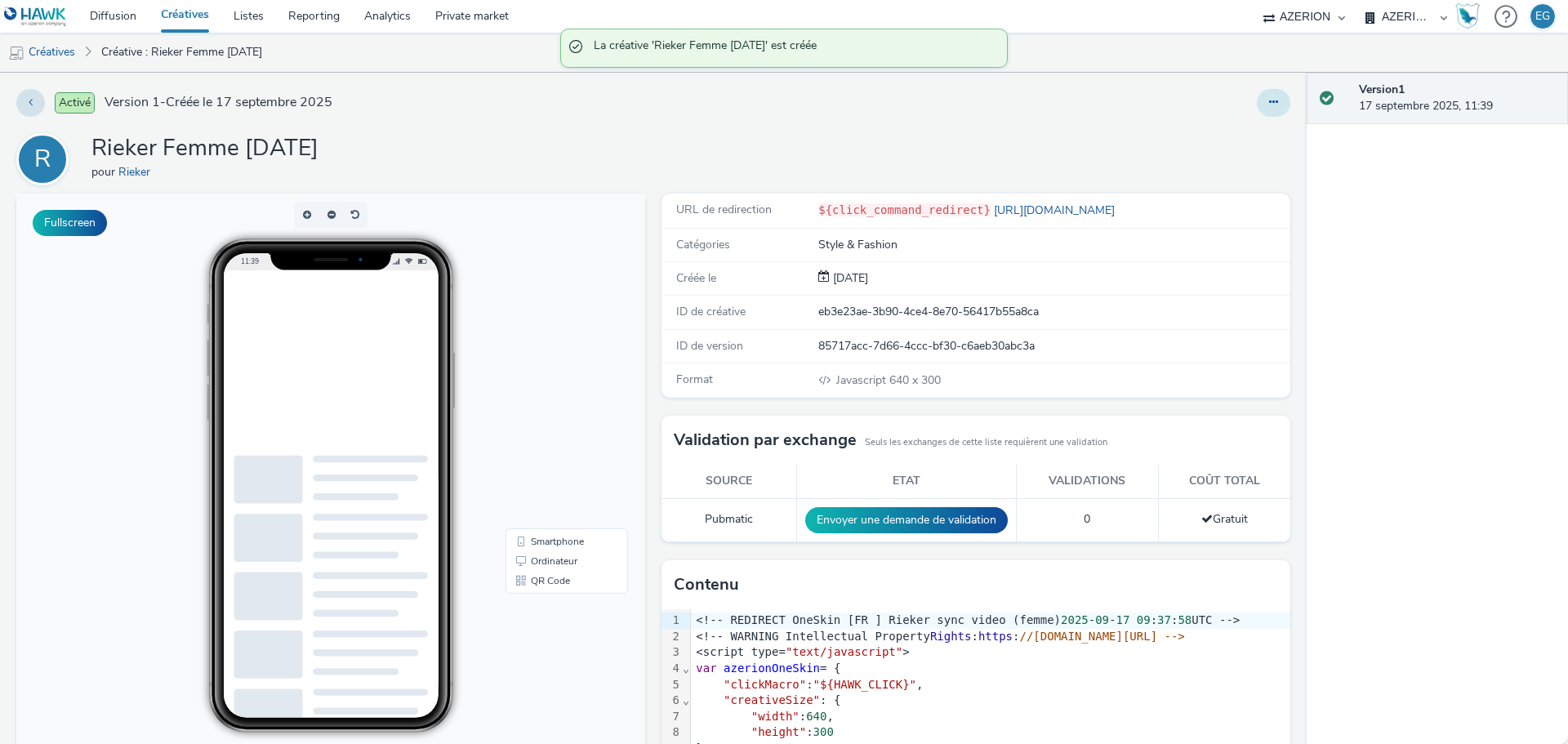
click at [1257, 105] on button at bounding box center [1273, 102] width 33 height 27
click at [1199, 164] on link "Dupliquer" at bounding box center [1229, 168] width 123 height 33
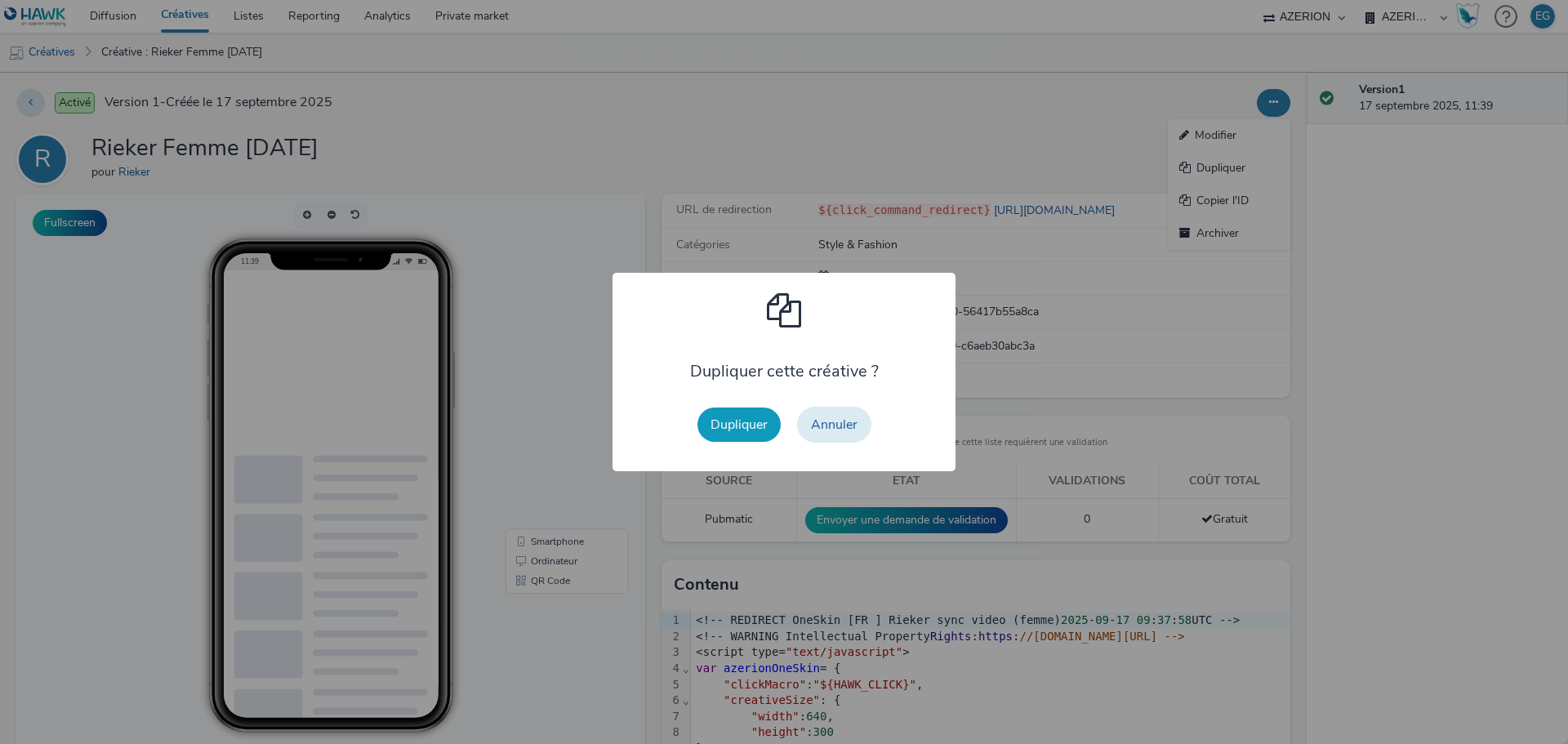
click at [757, 420] on button "Dupliquer" at bounding box center [739, 424] width 83 height 34
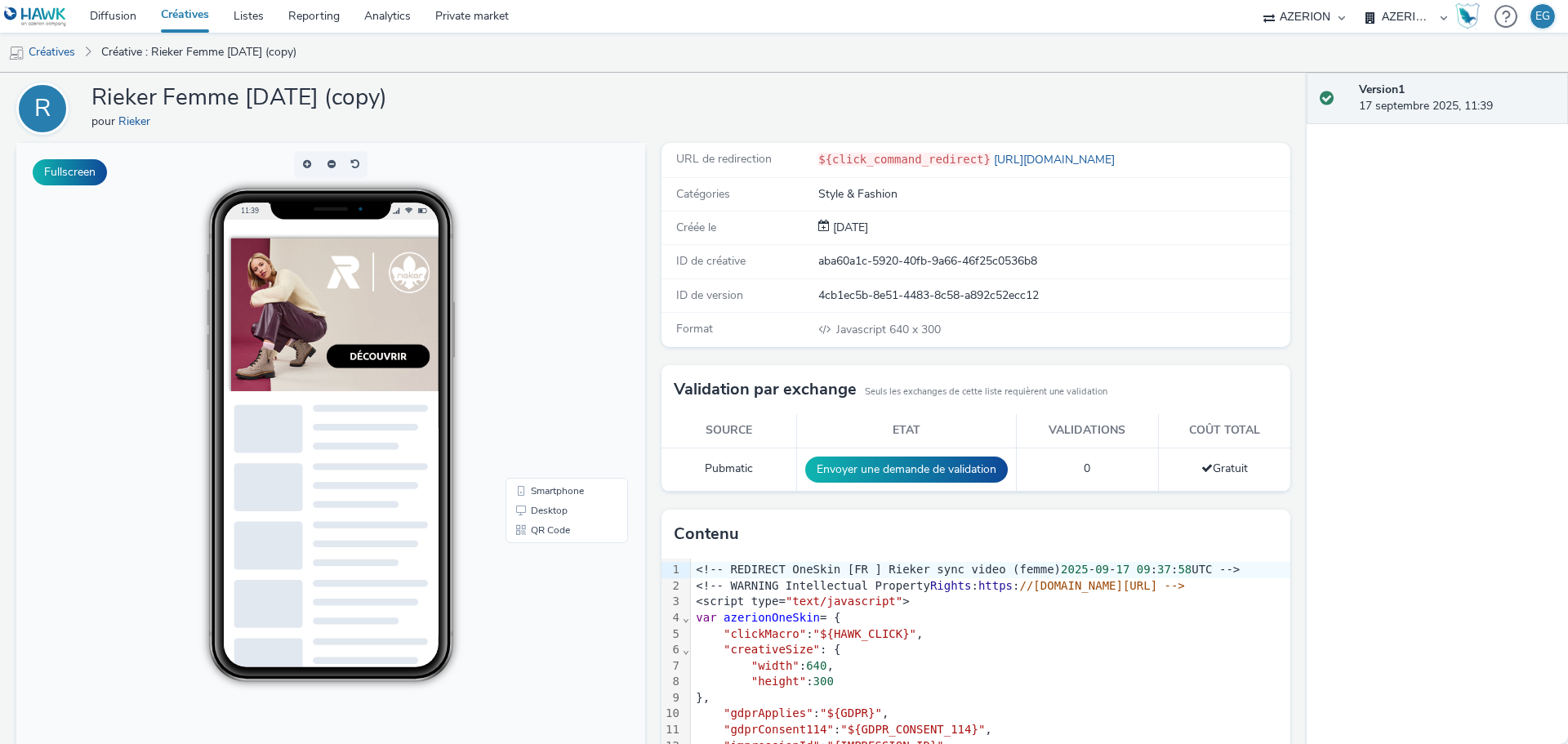
scroll to position [137, 0]
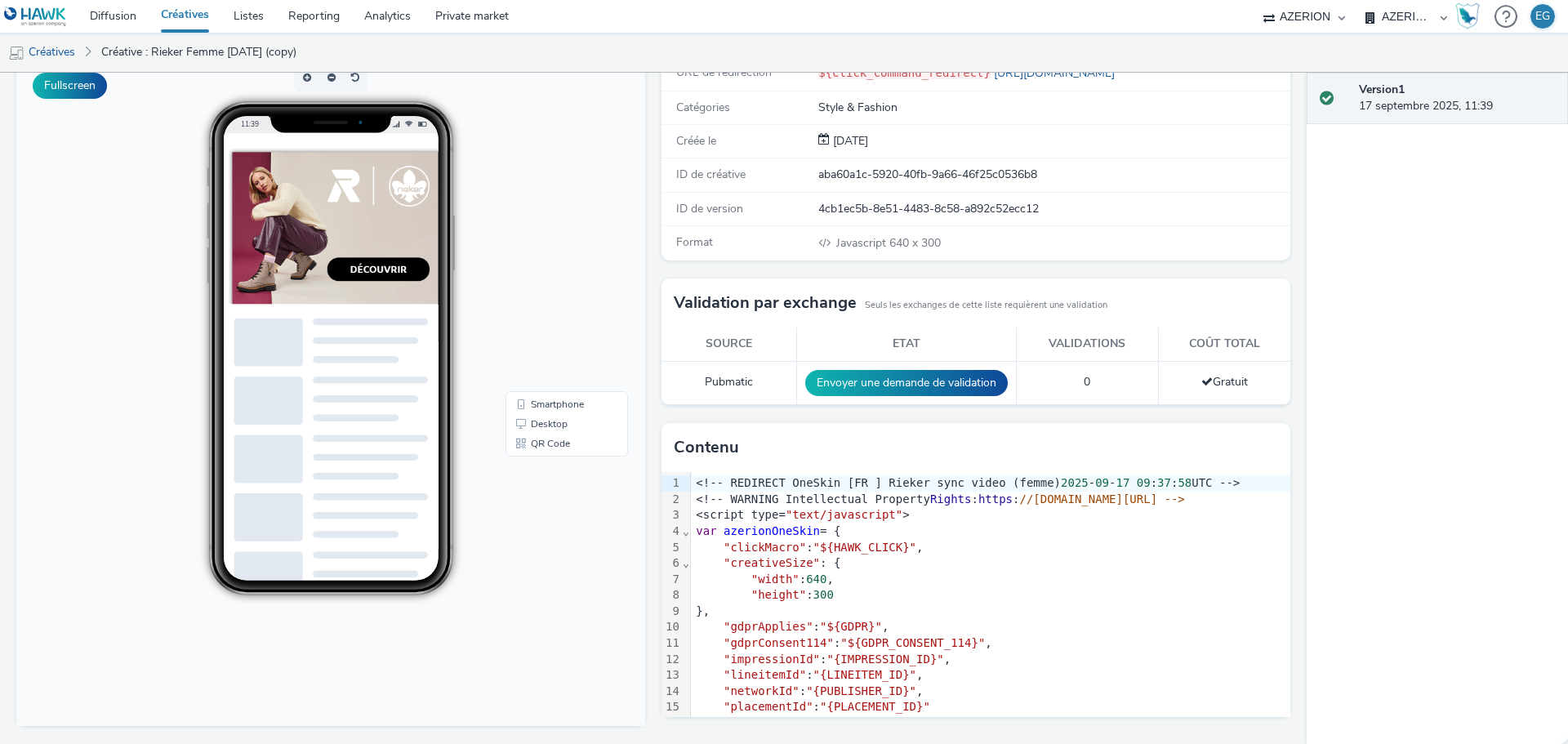
click at [834, 527] on div "var azerionOneSkin = {" at bounding box center [990, 530] width 600 height 16
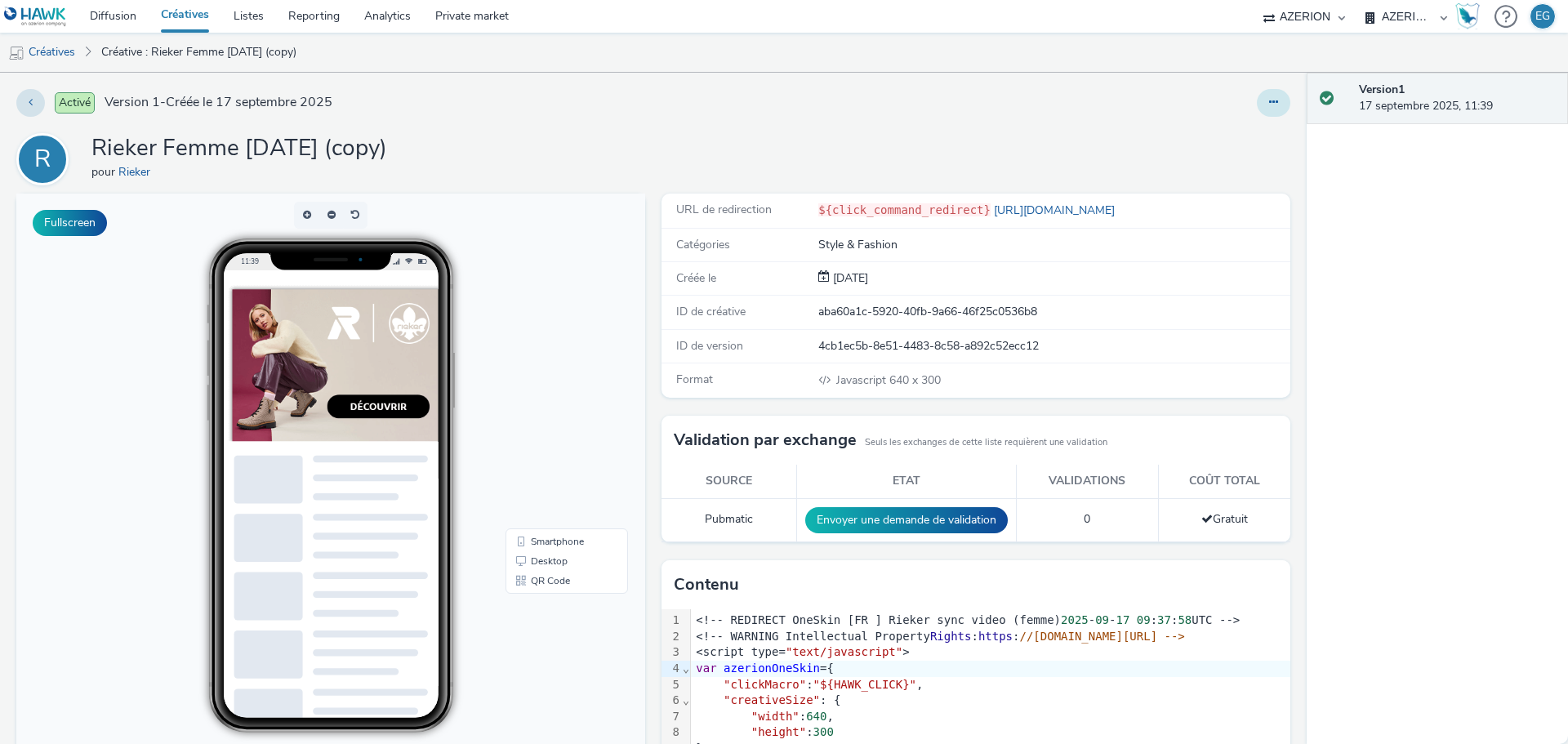
click at [1267, 107] on button at bounding box center [1273, 102] width 33 height 27
click at [1232, 134] on link "Modifier" at bounding box center [1229, 135] width 123 height 33
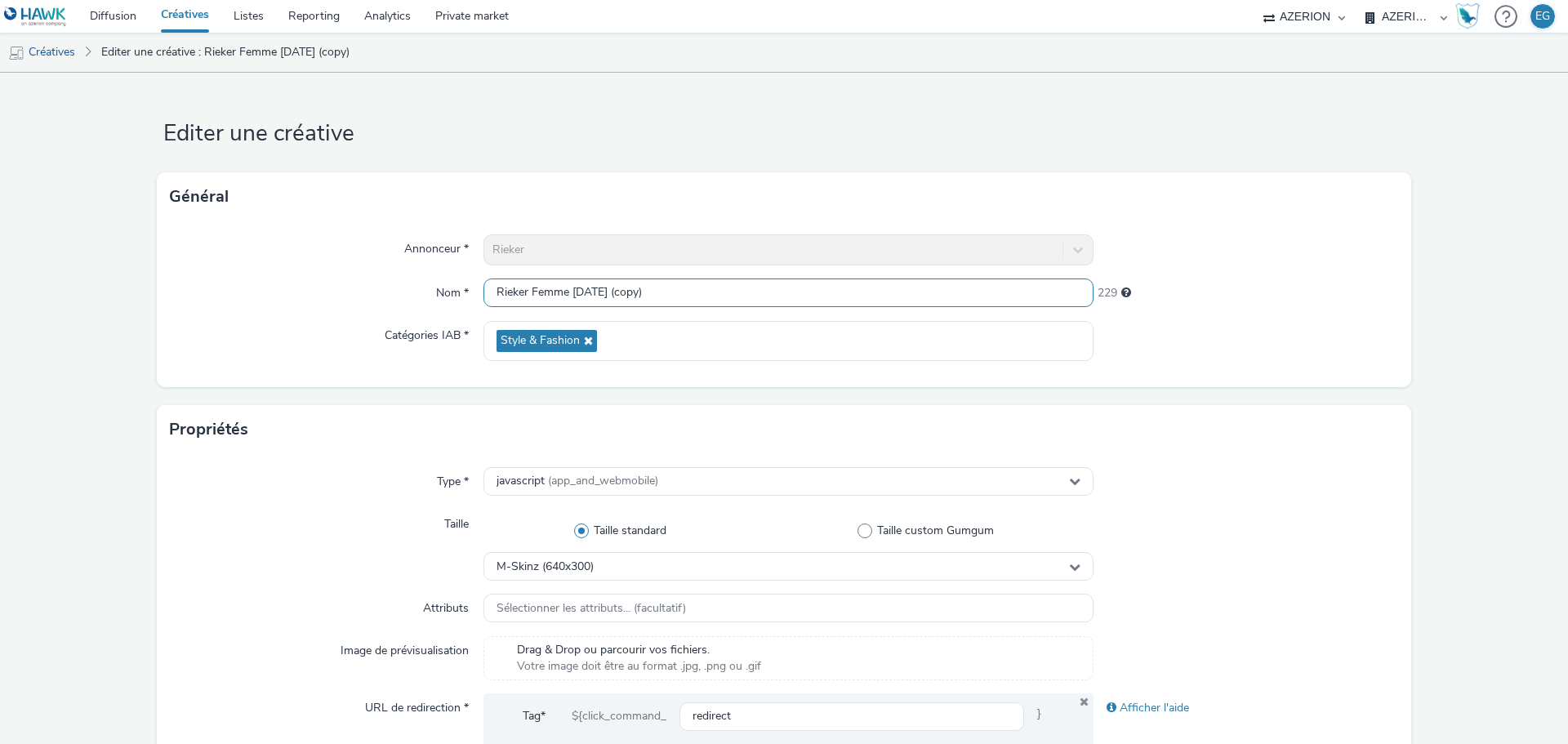
drag, startPoint x: 660, startPoint y: 295, endPoint x: 611, endPoint y: 295, distance: 49.0
click at [611, 295] on input "Rieker Femme [DATE] (copy)" at bounding box center [788, 292] width 610 height 28
drag, startPoint x: 553, startPoint y: 296, endPoint x: 531, endPoint y: 296, distance: 22.0
click at [531, 296] on input "Rieker Femme [DATE]" at bounding box center [788, 292] width 610 height 28
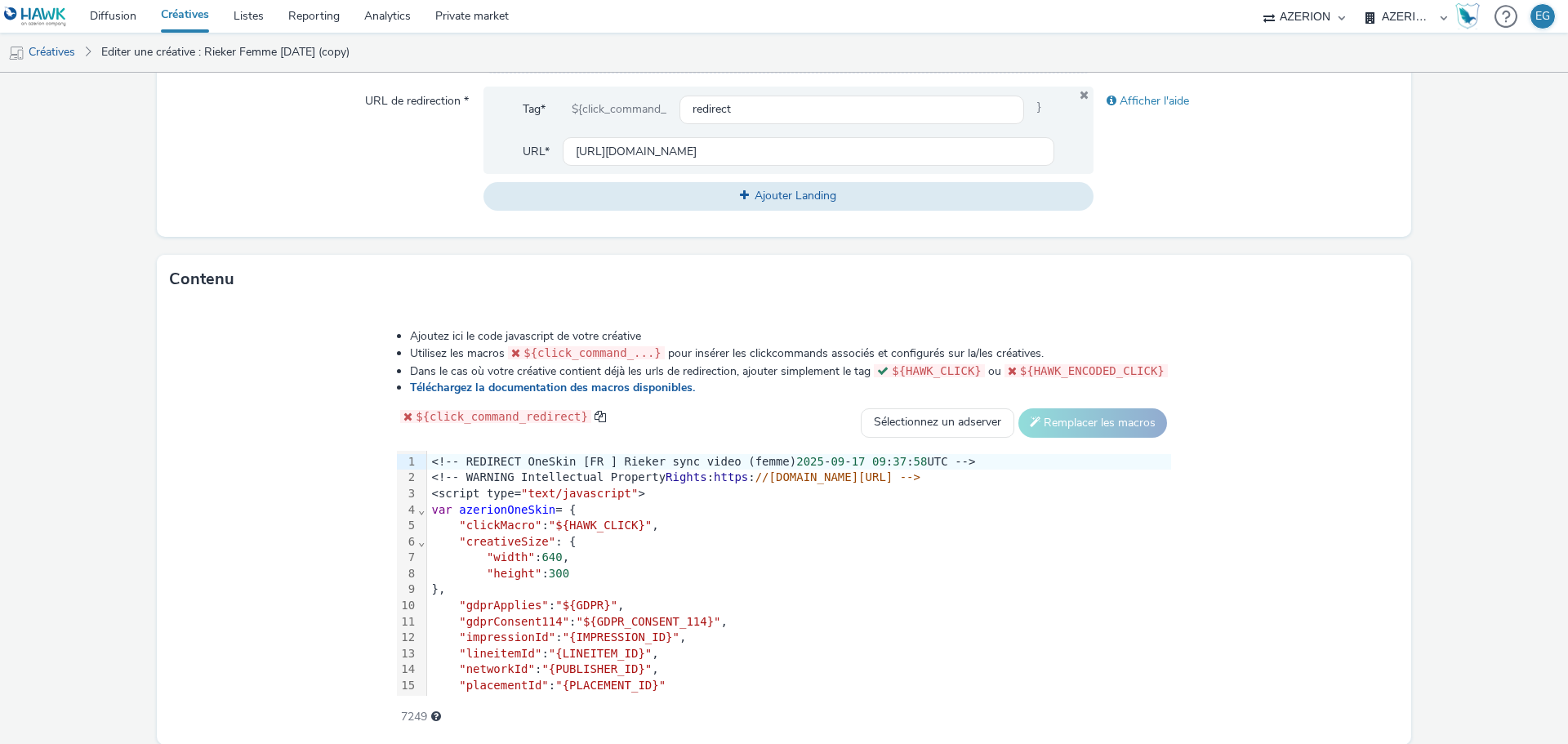
scroll to position [666, 0]
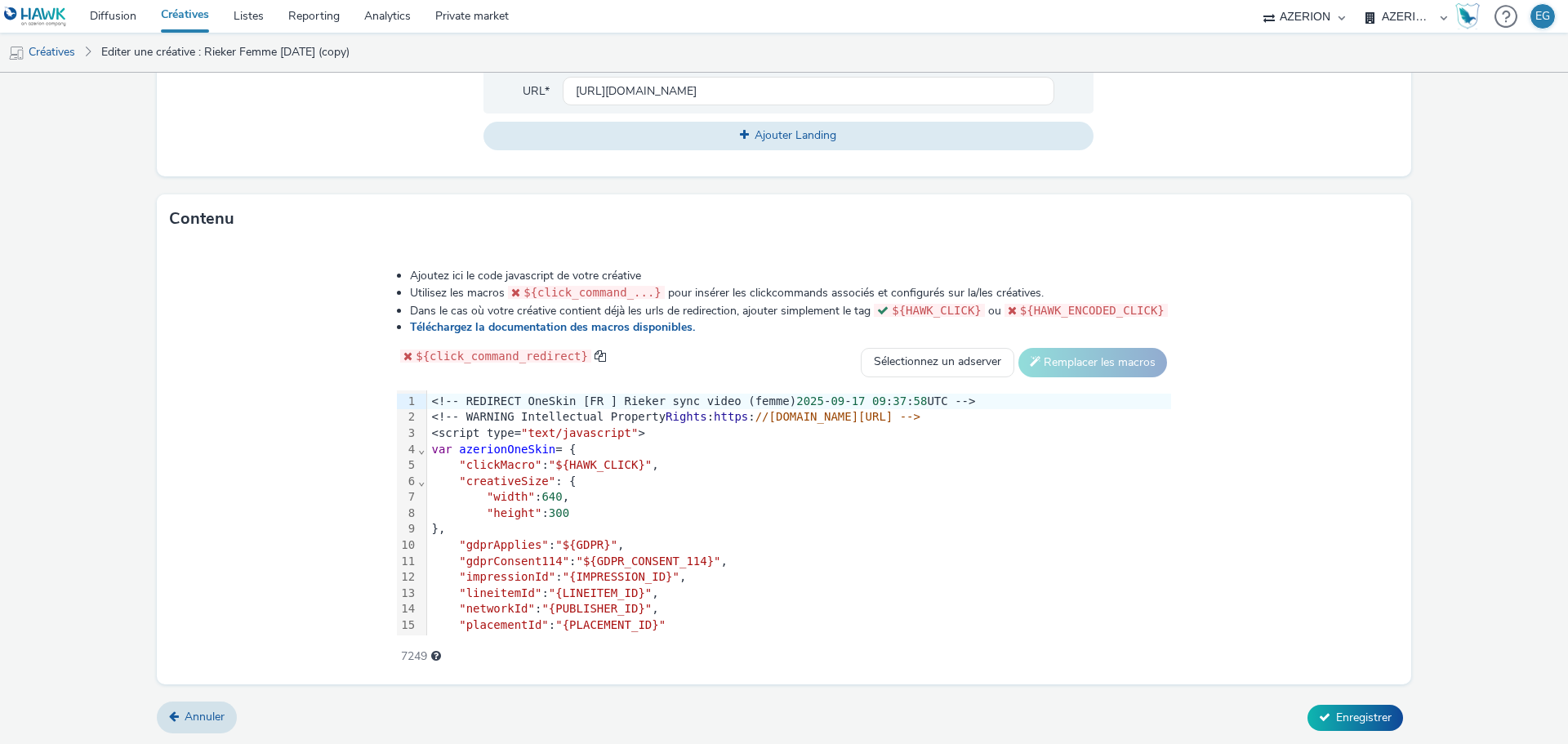
type input "Rieker Homme [DATE]"
click at [590, 451] on div "var azerionOneSkin = {" at bounding box center [799, 449] width 744 height 16
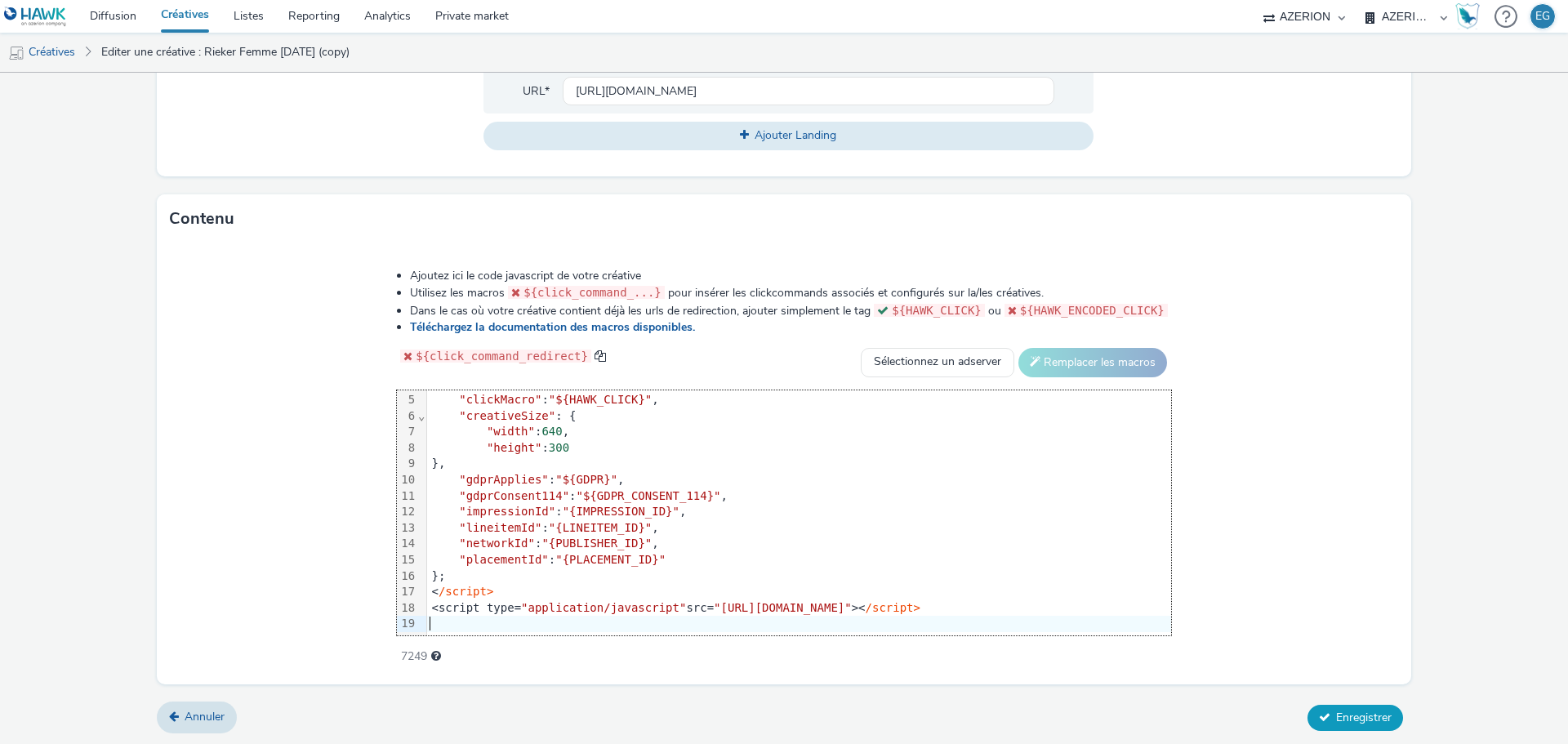
click at [1347, 716] on span "Enregistrer" at bounding box center [1364, 717] width 56 height 15
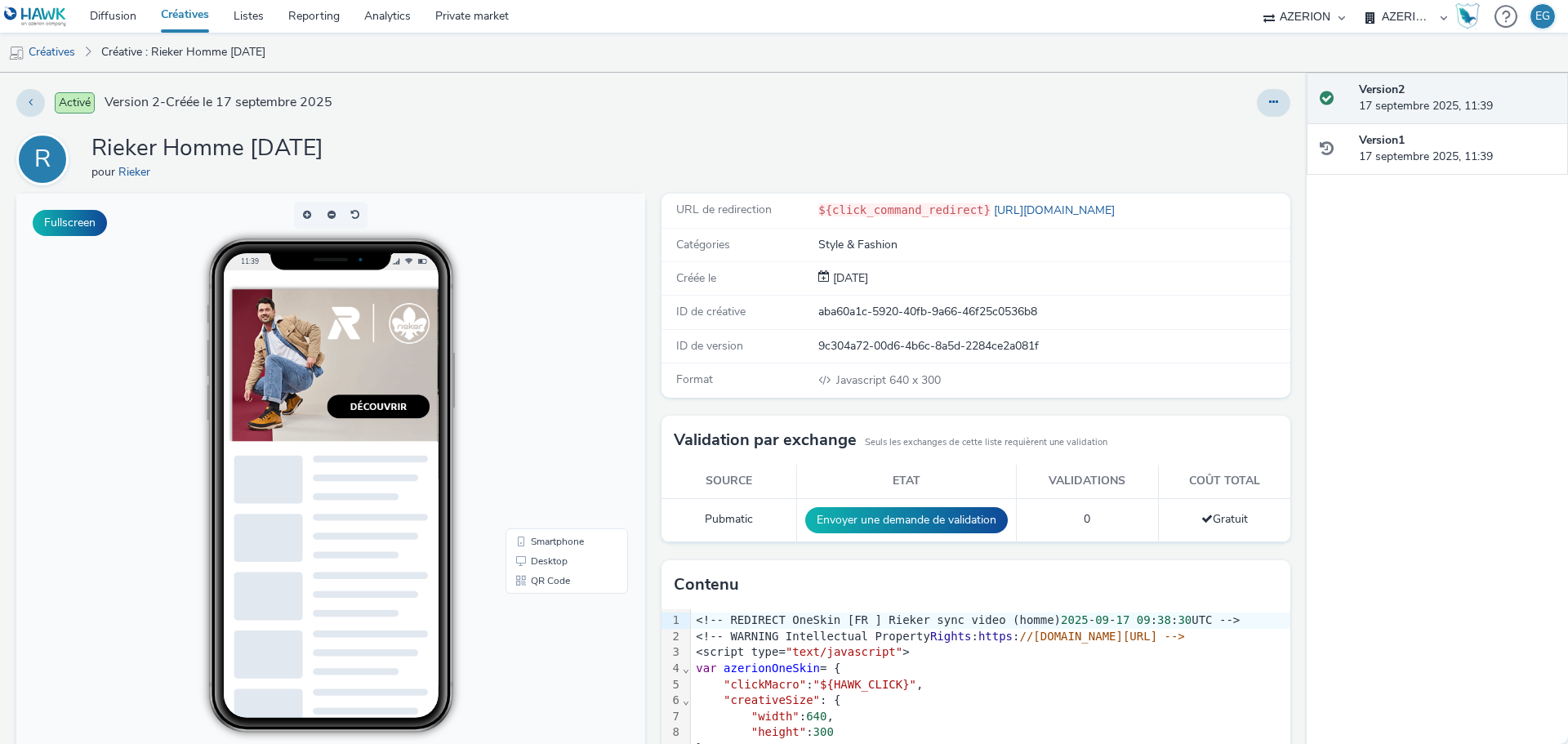
click at [516, 116] on div "Activé Version 2 - Créée le 17 septembre 2025" at bounding box center [398, 102] width 764 height 27
